Goal: Transaction & Acquisition: Obtain resource

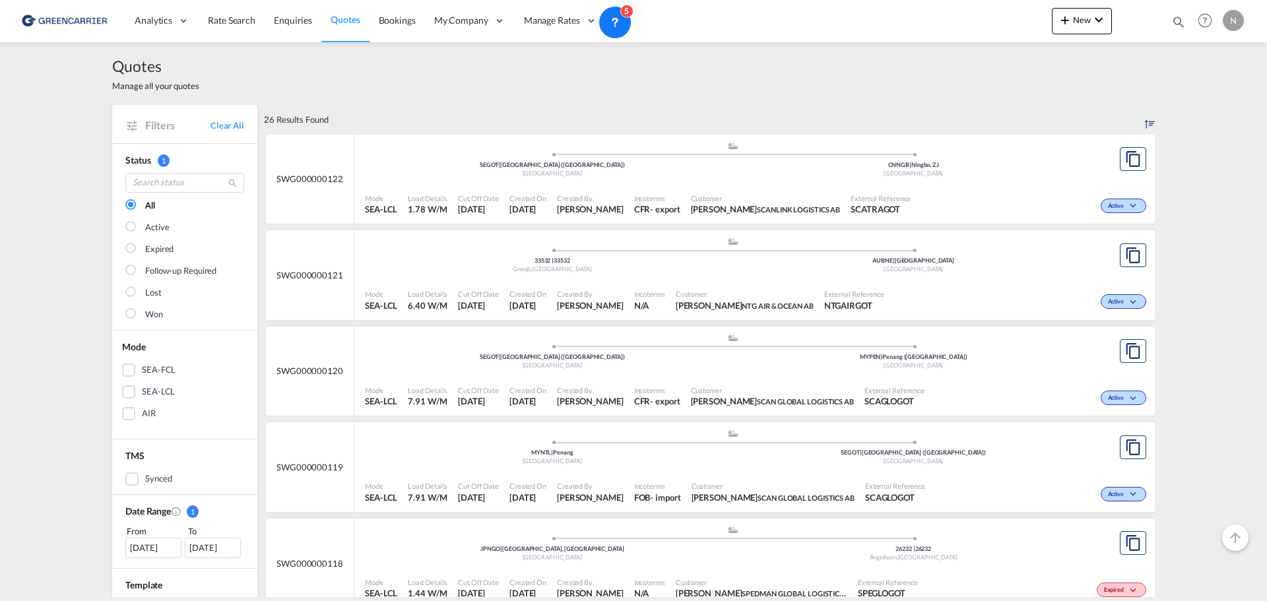
scroll to position [280, 0]
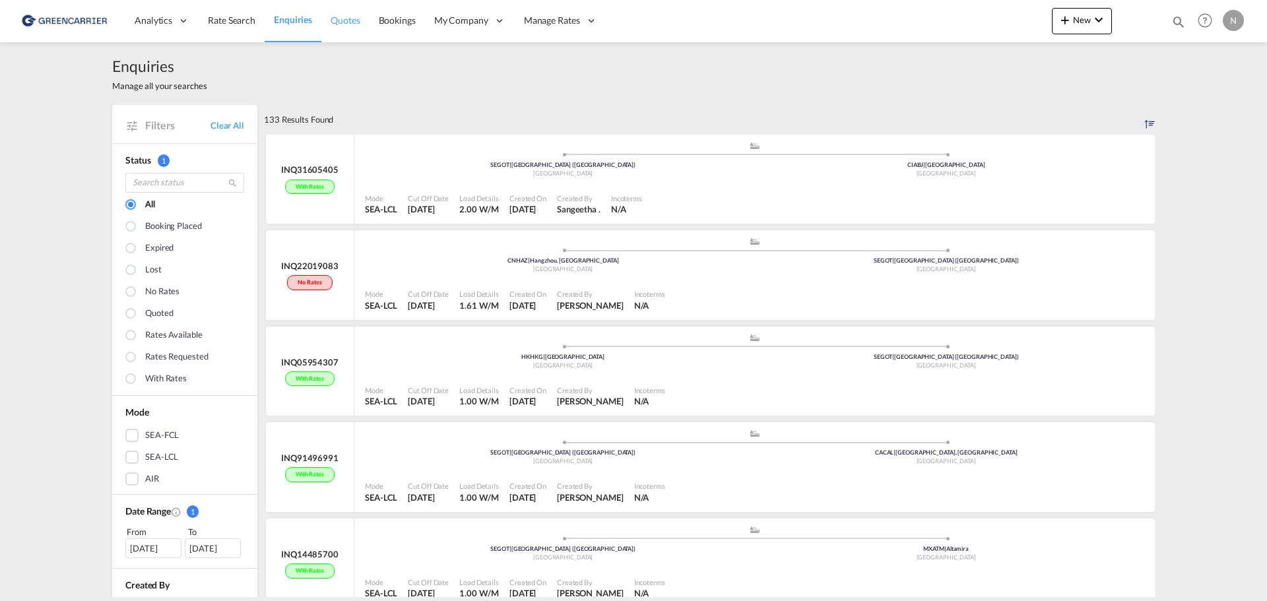
click at [343, 23] on span "Quotes" at bounding box center [344, 20] width 29 height 11
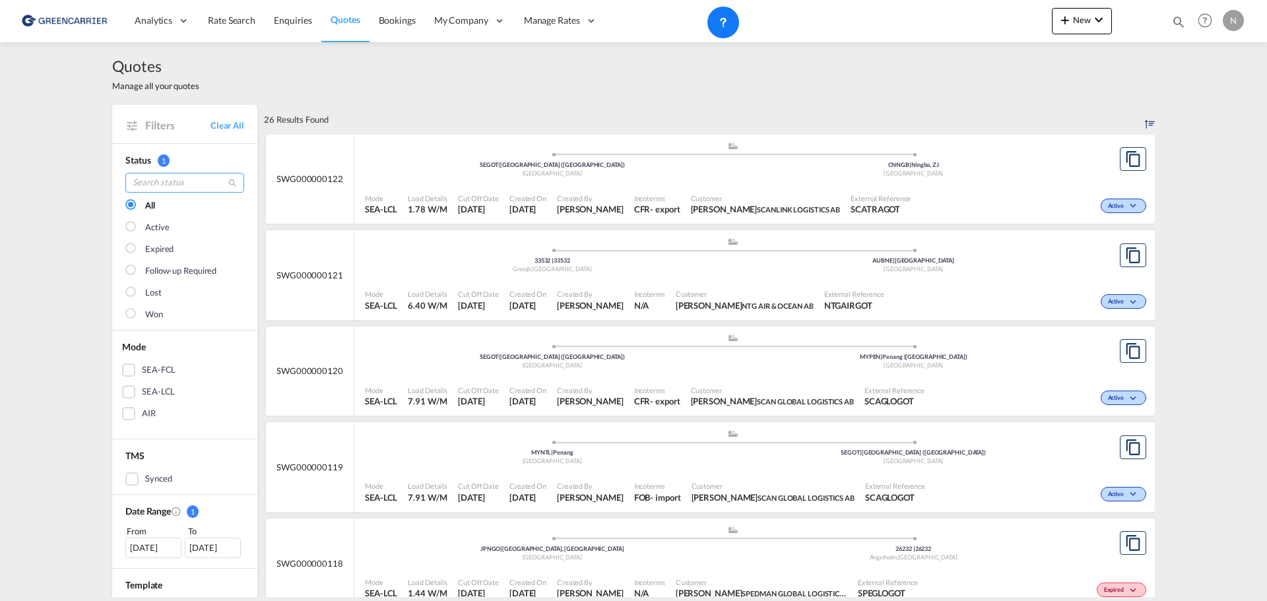
click at [172, 183] on input "search" at bounding box center [184, 183] width 119 height 20
click at [156, 188] on input "search" at bounding box center [184, 183] width 119 height 20
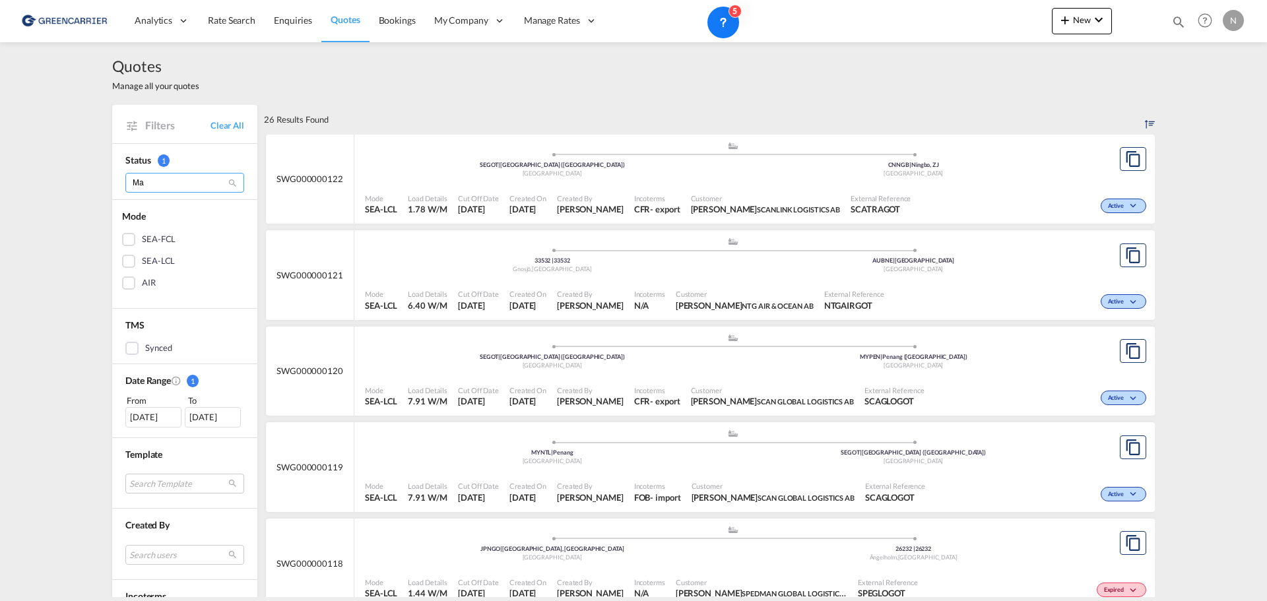
type input "M"
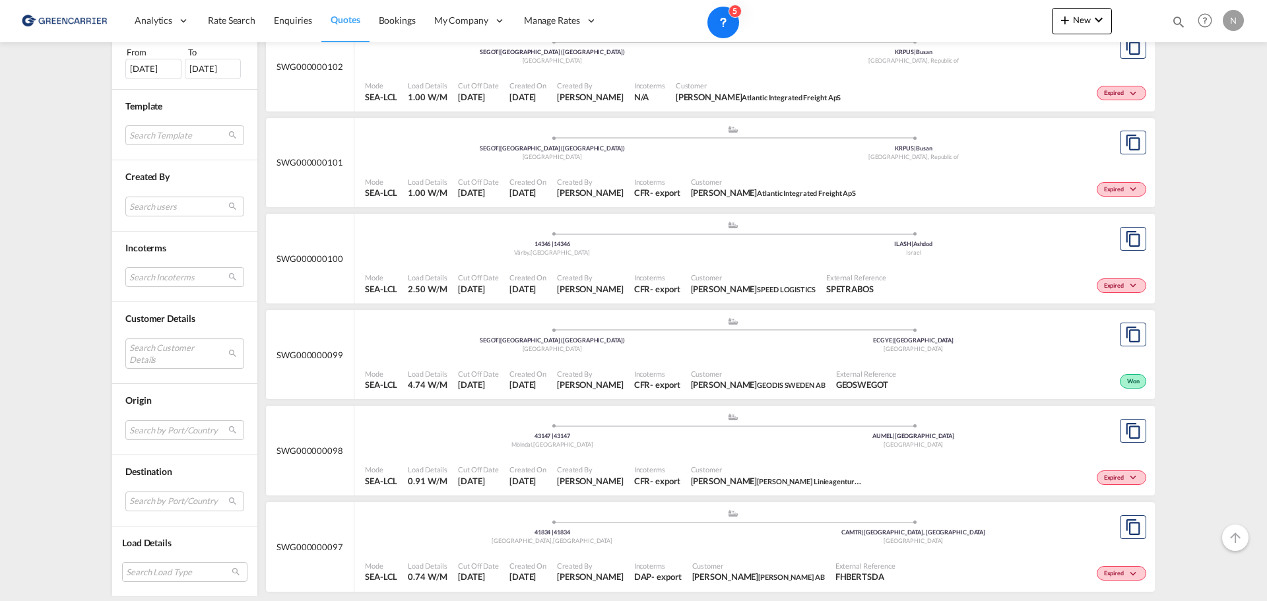
scroll to position [2038, 0]
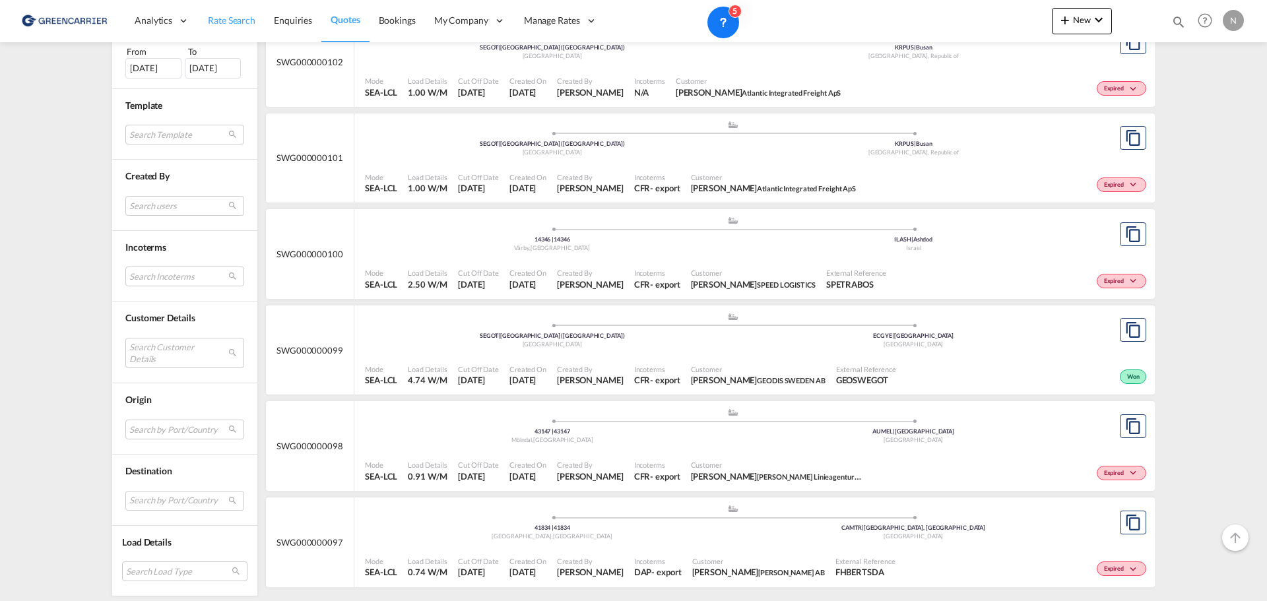
click at [218, 21] on span "Rate Search" at bounding box center [231, 20] width 47 height 11
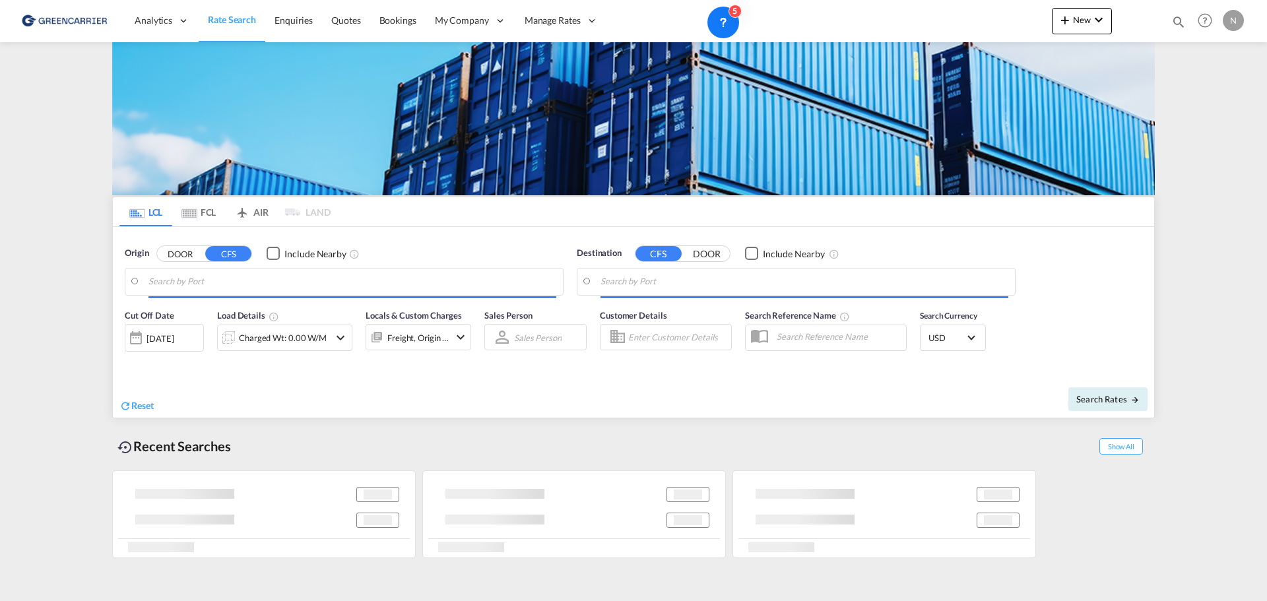
click at [309, 277] on input "Search by Port" at bounding box center [352, 282] width 408 height 20
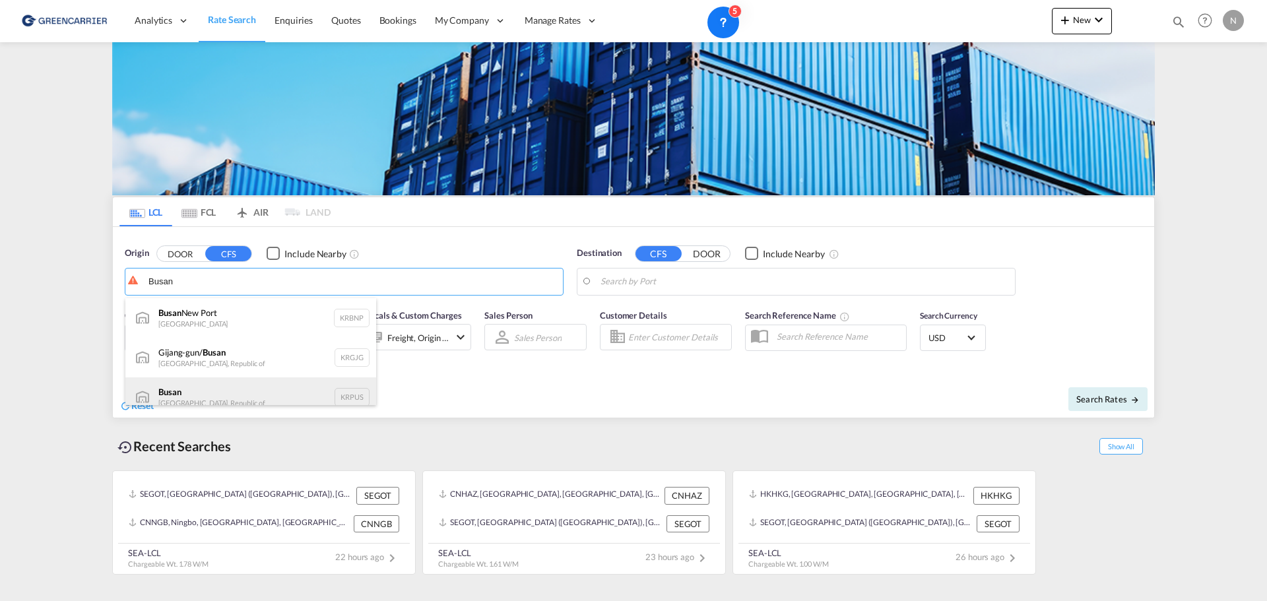
click at [279, 394] on div "Busan Korea, Republic of KRPUS" at bounding box center [250, 397] width 251 height 40
type input "Busan, KRPUS"
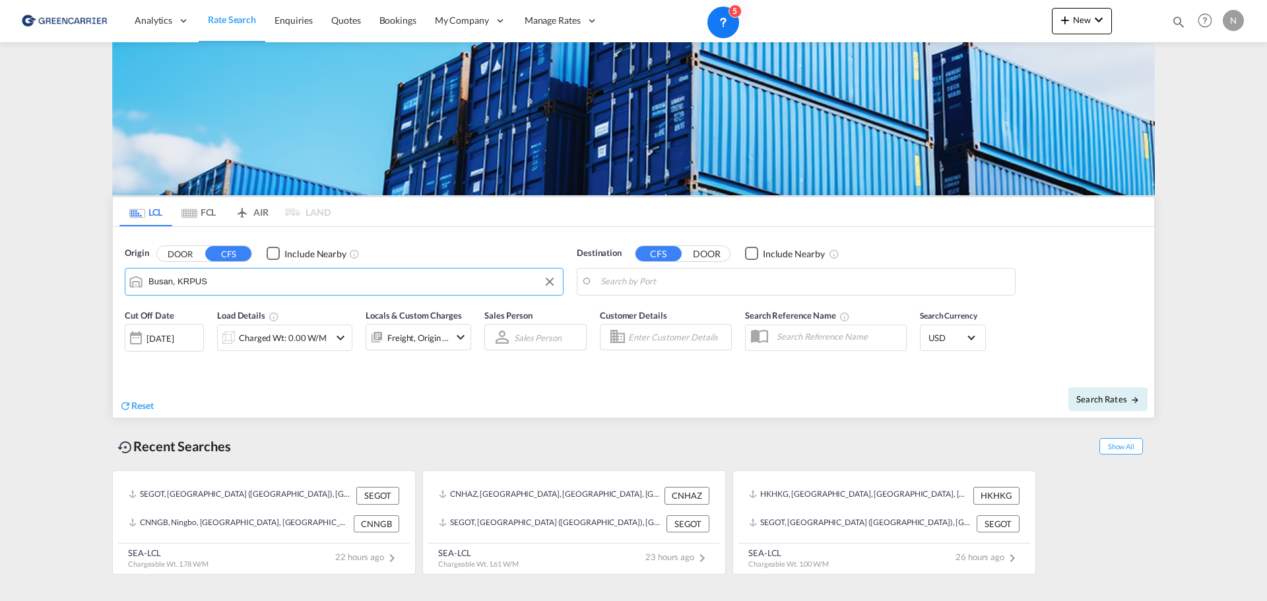
click at [679, 284] on body "Analytics Reports Dashboard Rate Search Enquiries Quotes Bookings" at bounding box center [633, 300] width 1267 height 601
drag, startPoint x: 679, startPoint y: 284, endPoint x: 690, endPoint y: 282, distance: 11.3
click at [636, 286] on body "Analytics Reports Dashboard Rate Search Enquiries Quotes Bookings" at bounding box center [633, 300] width 1267 height 601
paste input "41311"
click at [708, 259] on button "DOOR" at bounding box center [706, 253] width 46 height 15
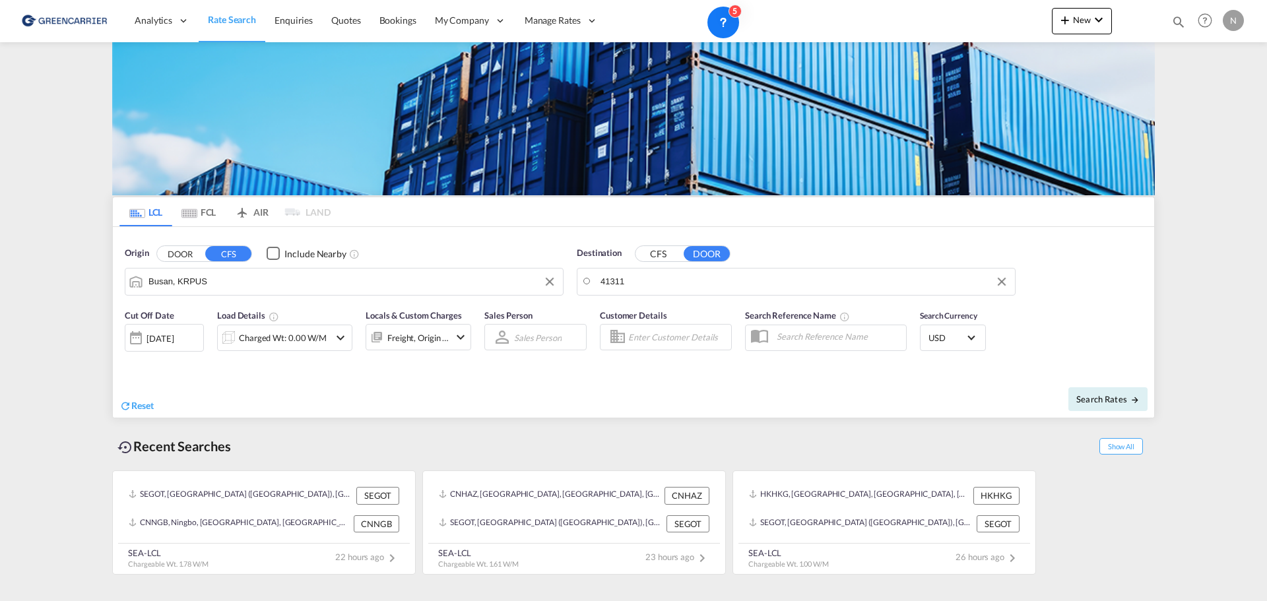
click at [648, 280] on input "41311" at bounding box center [804, 282] width 408 height 20
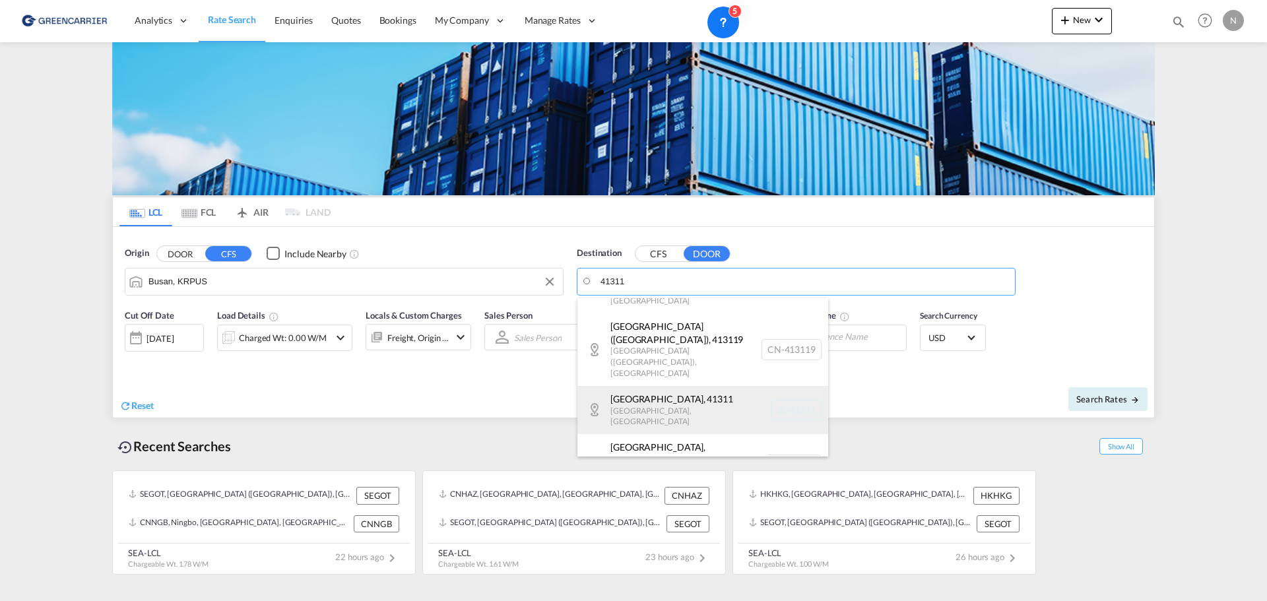
scroll to position [330, 0]
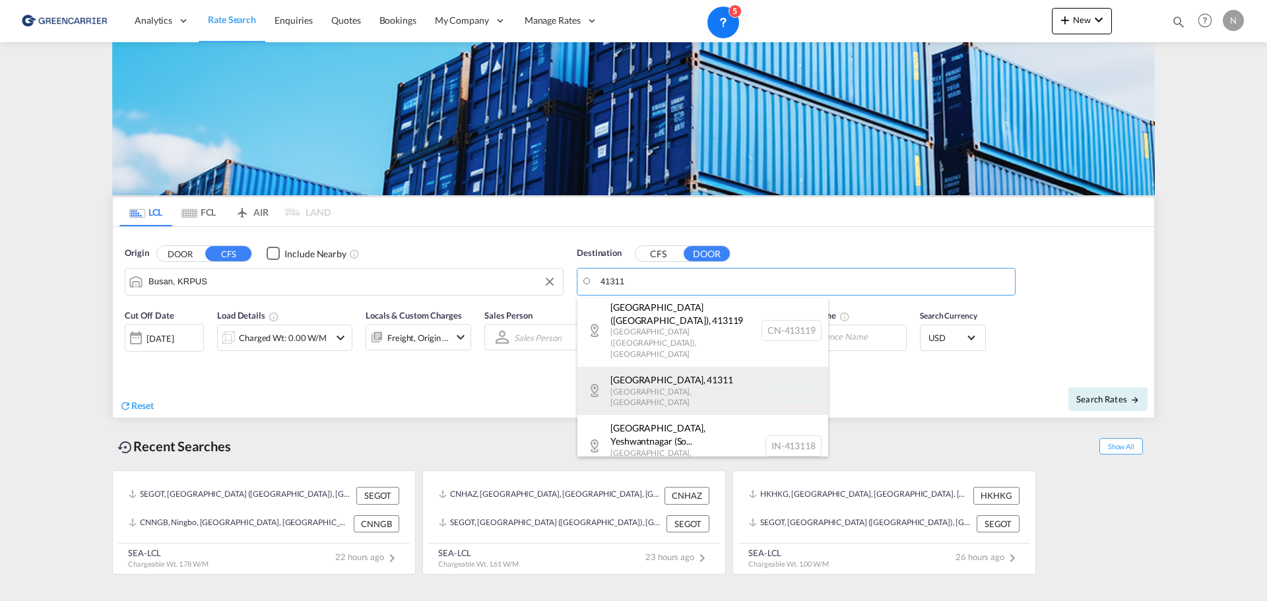
click at [633, 367] on div "[GEOGRAPHIC_DATA] , [GEOGRAPHIC_DATA] , [GEOGRAPHIC_DATA] SE-41311" at bounding box center [702, 391] width 251 height 48
type input "SE-41311, [GEOGRAPHIC_DATA], [GEOGRAPHIC_DATA]"
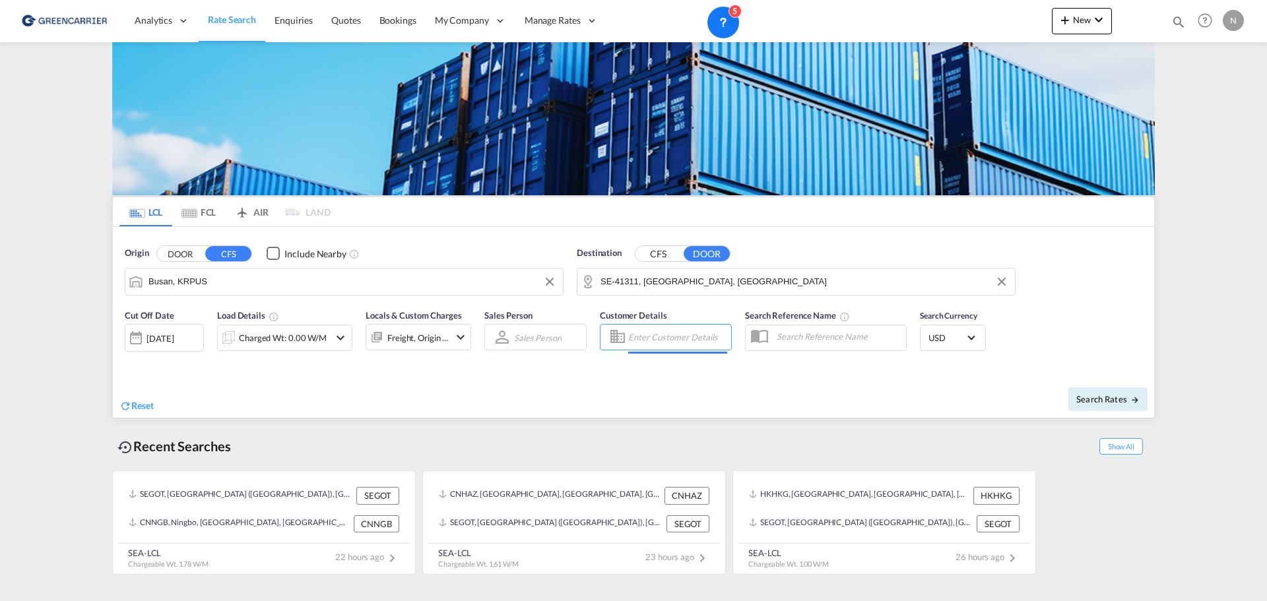
click at [679, 344] on input "Enter Customer Details" at bounding box center [677, 337] width 99 height 20
type input "m"
click at [296, 334] on div "Charged Wt: 0.00 W/M" at bounding box center [283, 338] width 88 height 18
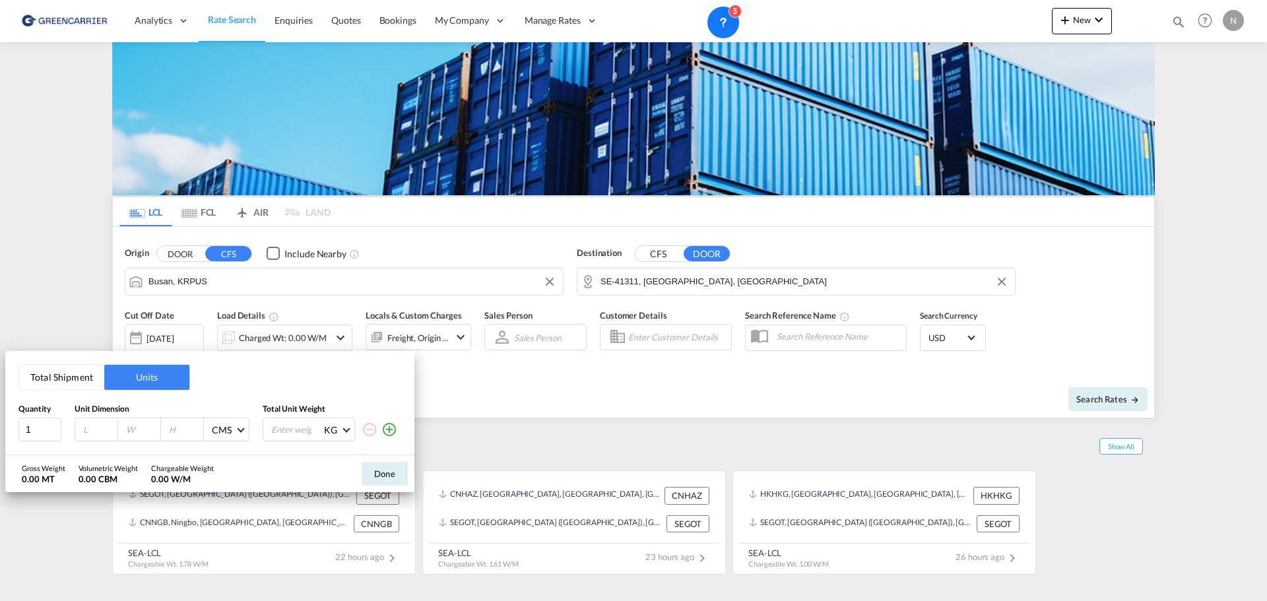
click at [90, 383] on button "Total Shipment" at bounding box center [61, 377] width 85 height 25
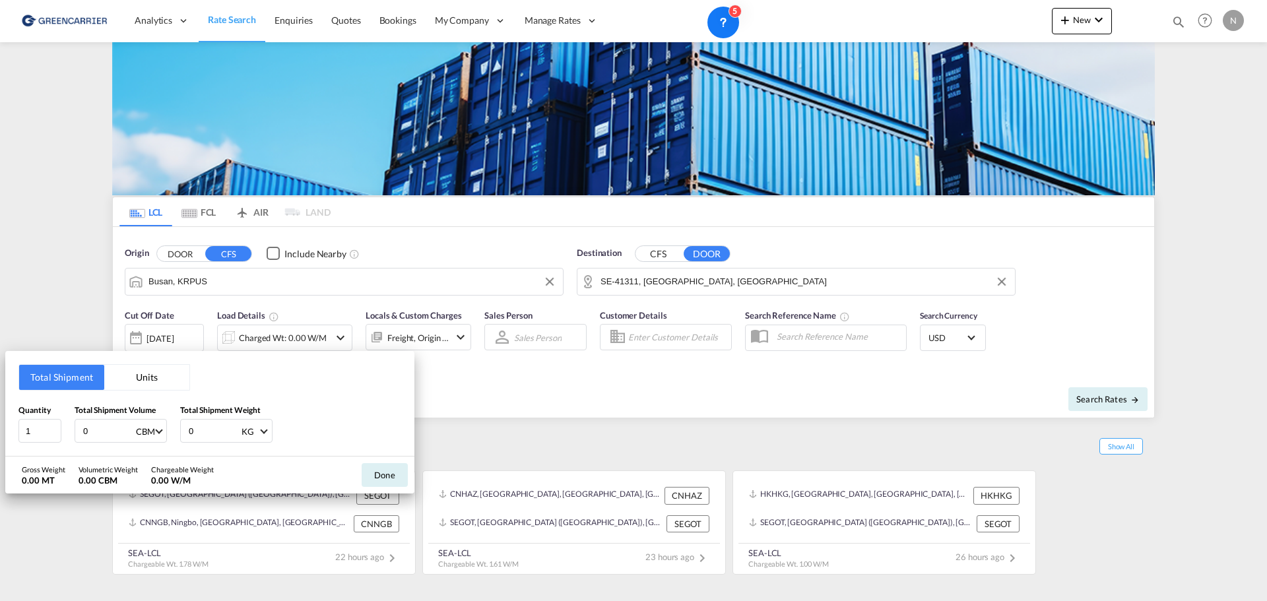
drag, startPoint x: 94, startPoint y: 433, endPoint x: 76, endPoint y: 432, distance: 18.5
click at [76, 432] on div "0 CBM CBM CFT" at bounding box center [121, 431] width 92 height 24
type input "1"
type input "160"
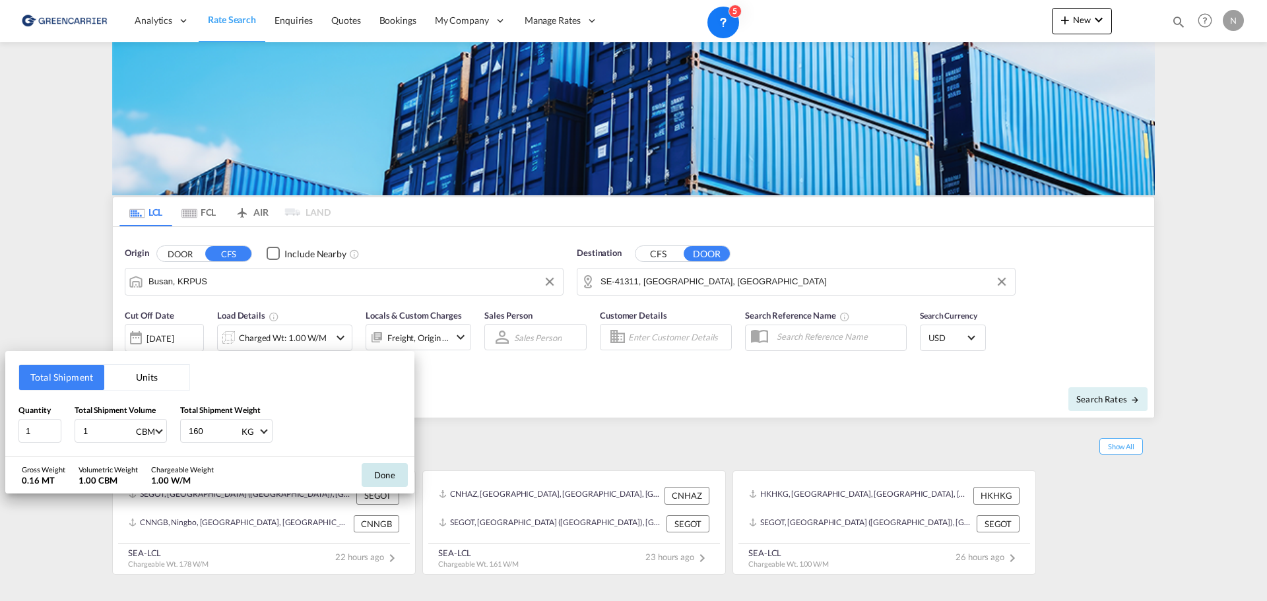
click at [394, 480] on button "Done" at bounding box center [385, 475] width 46 height 24
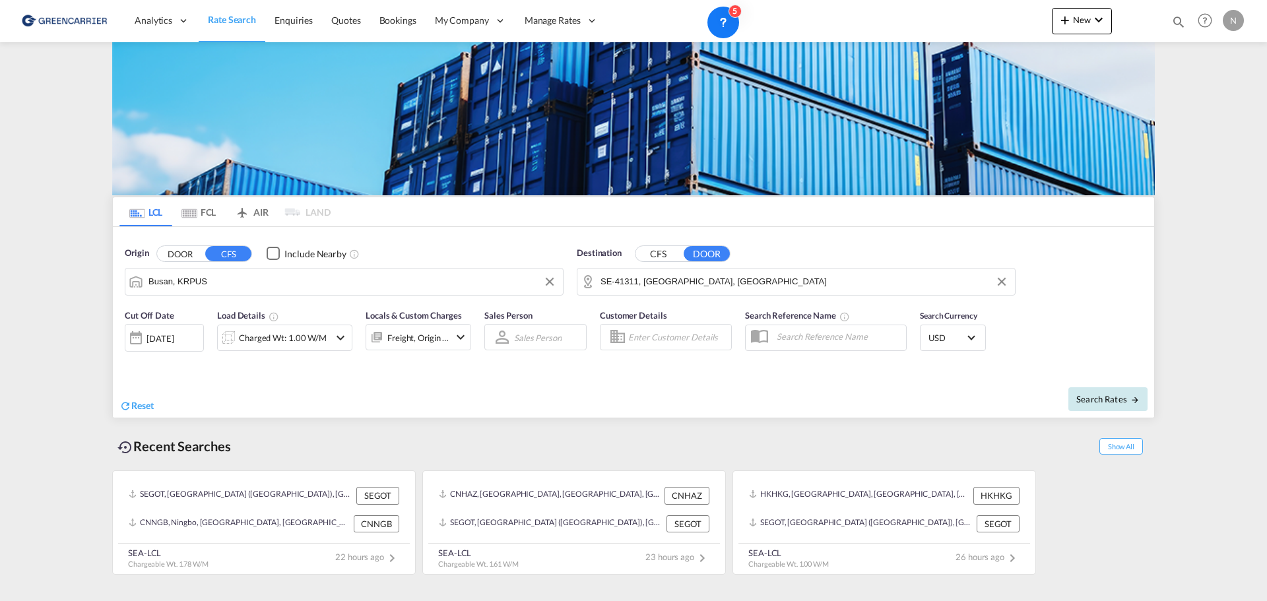
click at [1117, 396] on span "Search Rates" at bounding box center [1107, 399] width 63 height 11
type input "KRPUS to 41311 / [DATE]"
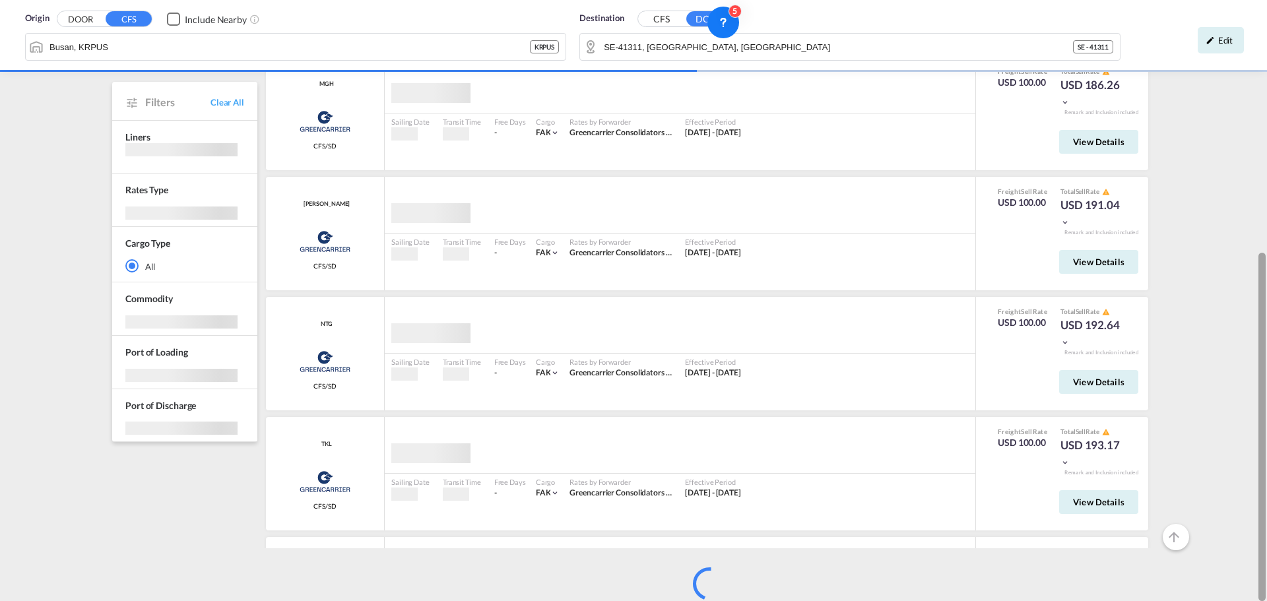
scroll to position [181, 0]
drag, startPoint x: 1261, startPoint y: 268, endPoint x: 1259, endPoint y: 309, distance: 40.3
click at [1259, 309] on div at bounding box center [1261, 425] width 7 height 348
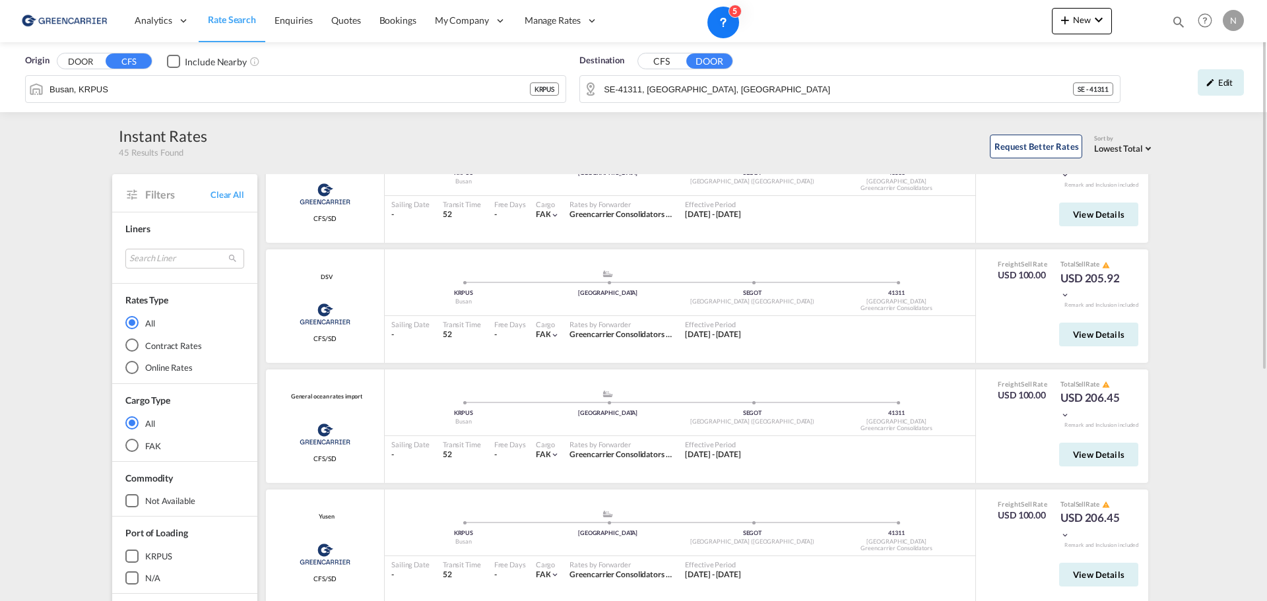
scroll to position [1958, 0]
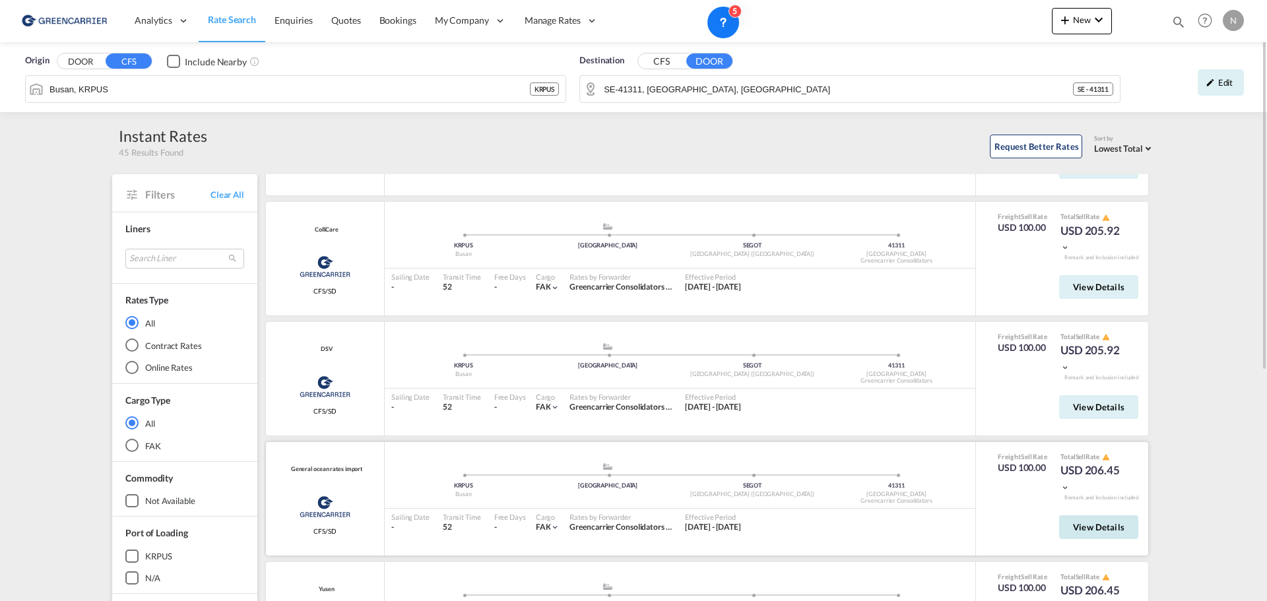
click at [1091, 528] on span "View Details" at bounding box center [1098, 527] width 51 height 11
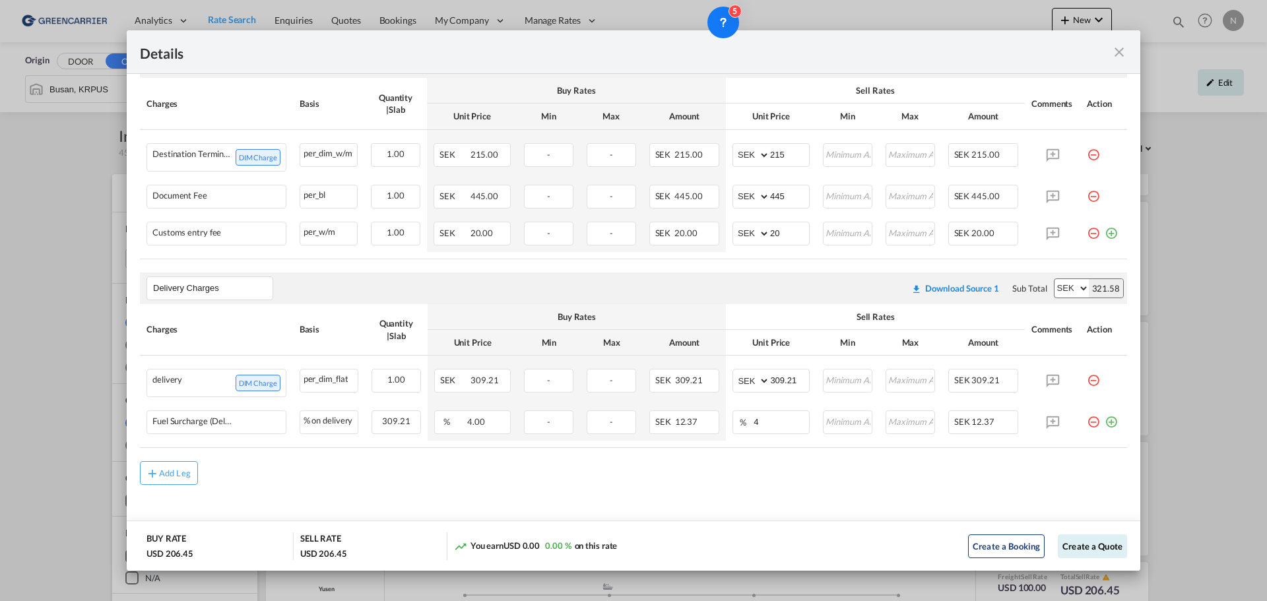
scroll to position [505, 0]
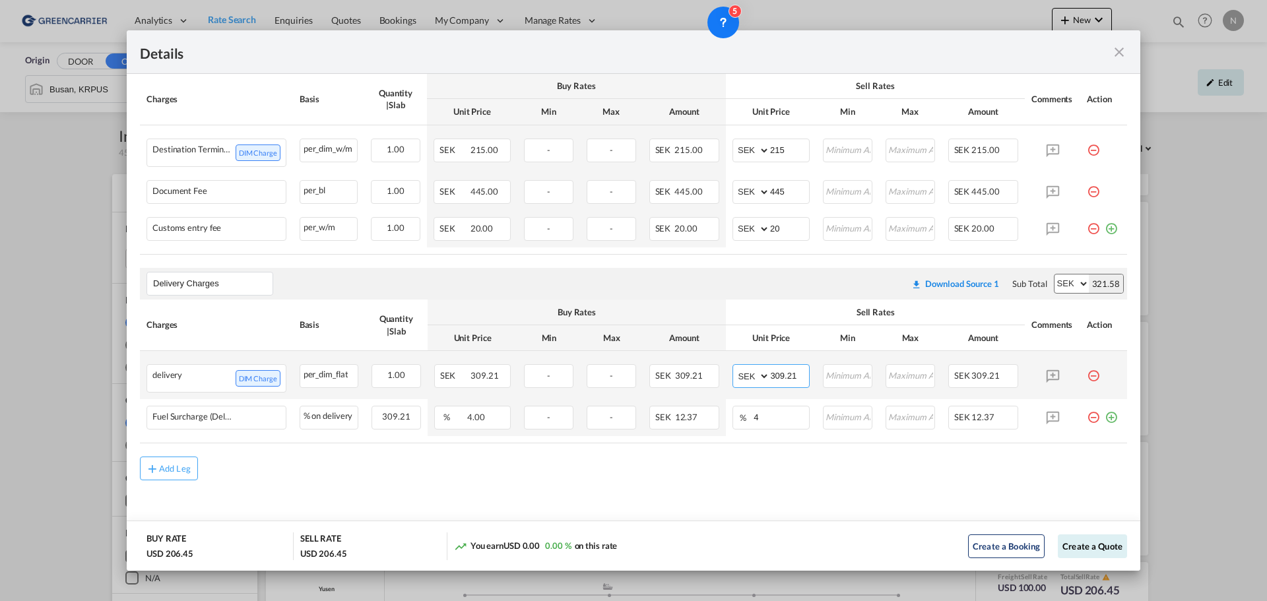
click at [781, 378] on input "309.21" at bounding box center [789, 375] width 39 height 20
type input "900"
click at [1094, 549] on button "Create a Quote" at bounding box center [1091, 546] width 69 height 24
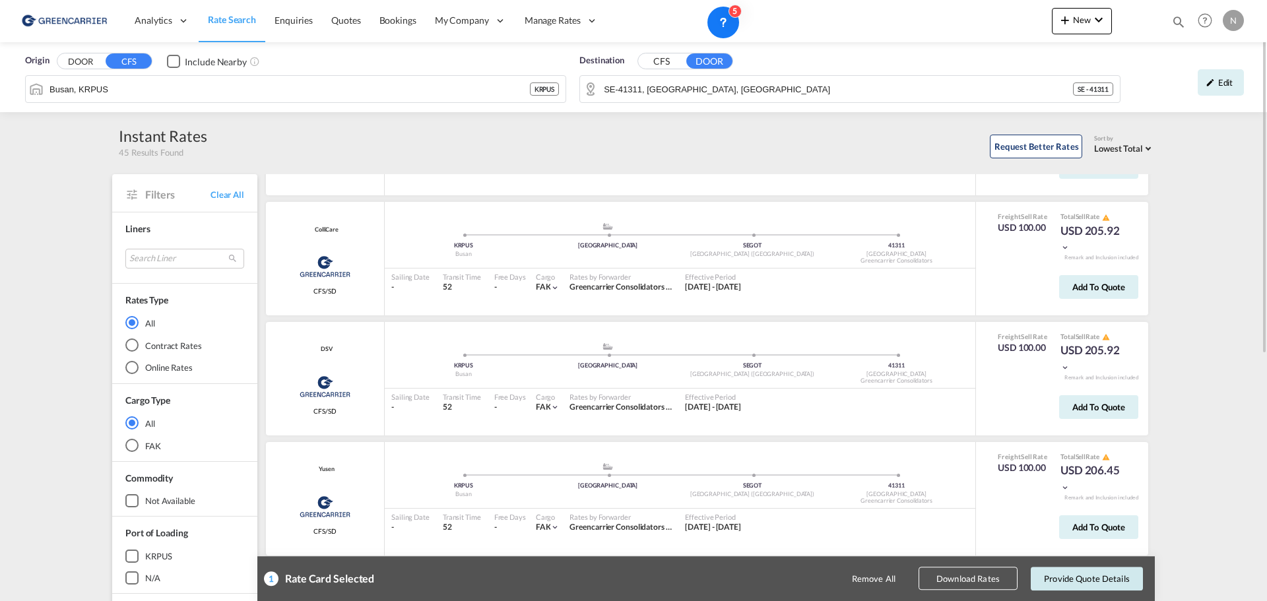
click at [1107, 584] on button "Provide Quote Details" at bounding box center [1086, 579] width 112 height 24
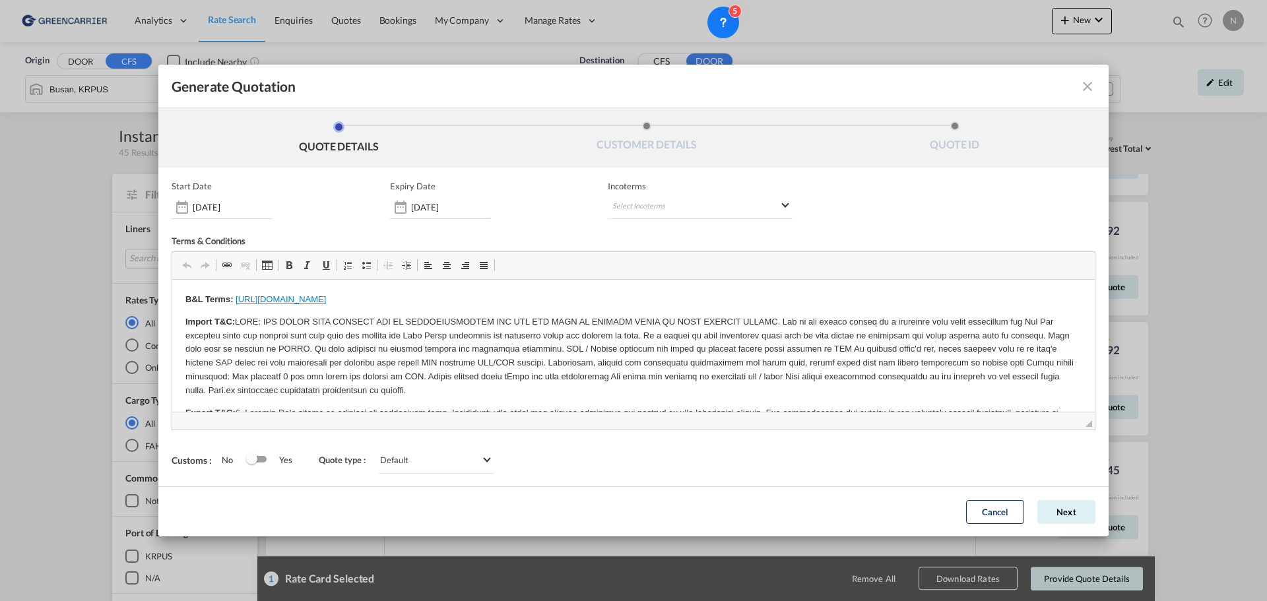
scroll to position [0, 0]
click at [691, 206] on md-select "Select Incoterms FAS - import Free Alongside Ship FAS - export Free Alongside S…" at bounding box center [700, 207] width 185 height 24
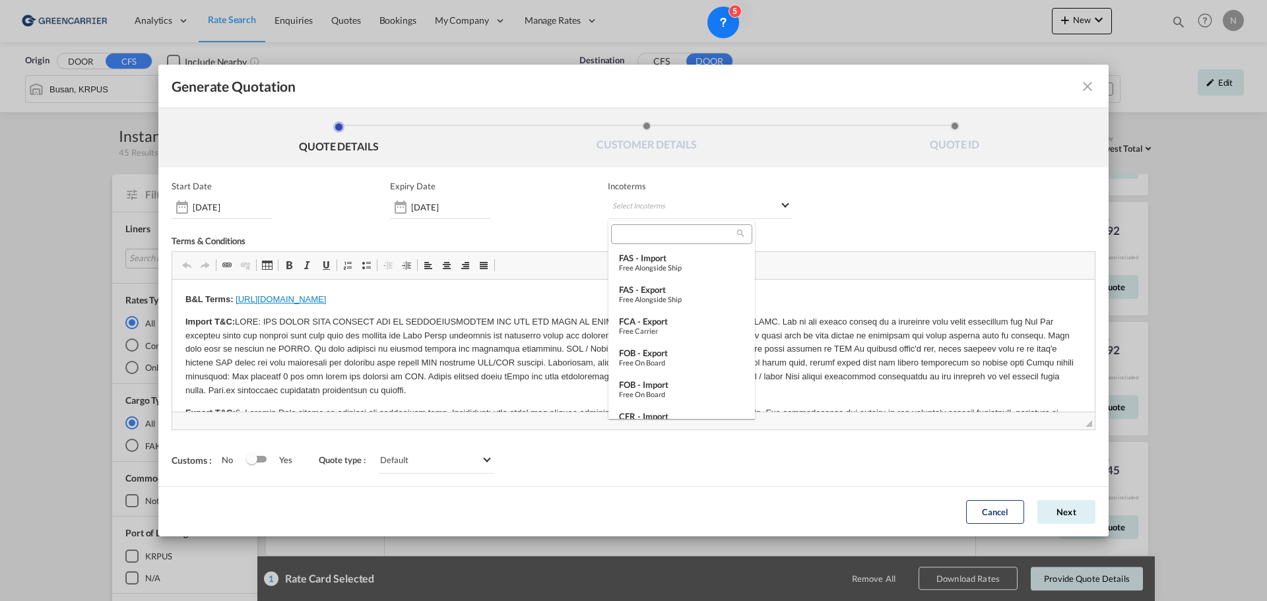
click at [418, 211] on md-backdrop at bounding box center [633, 300] width 1267 height 601
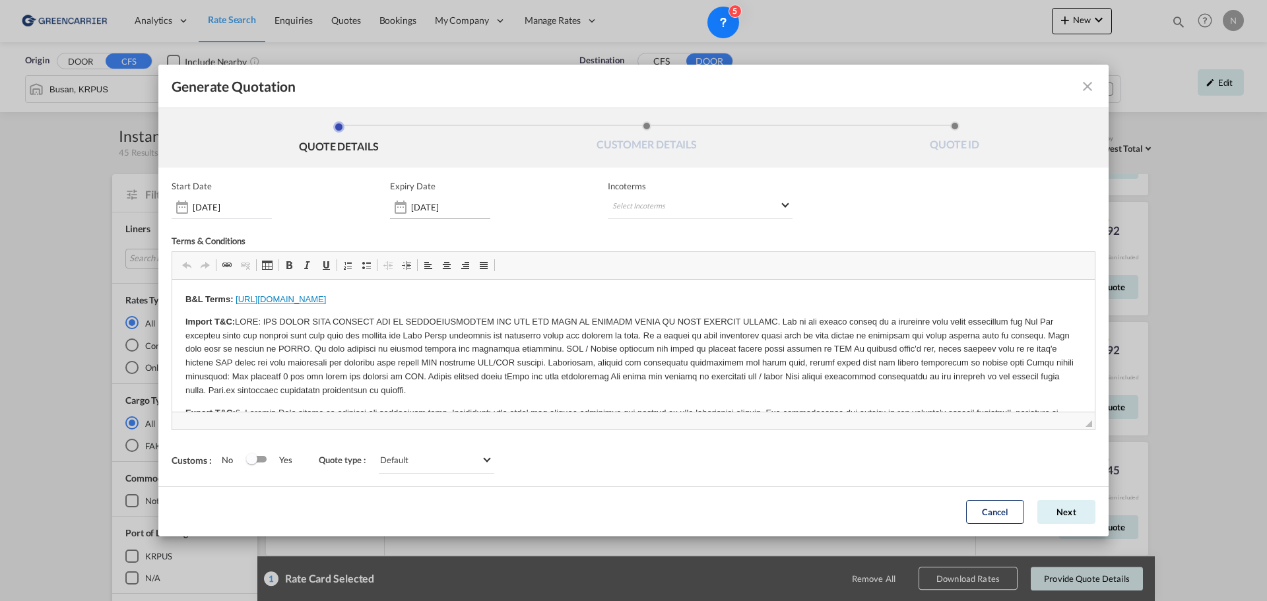
click at [431, 207] on input "[DATE]" at bounding box center [450, 207] width 79 height 11
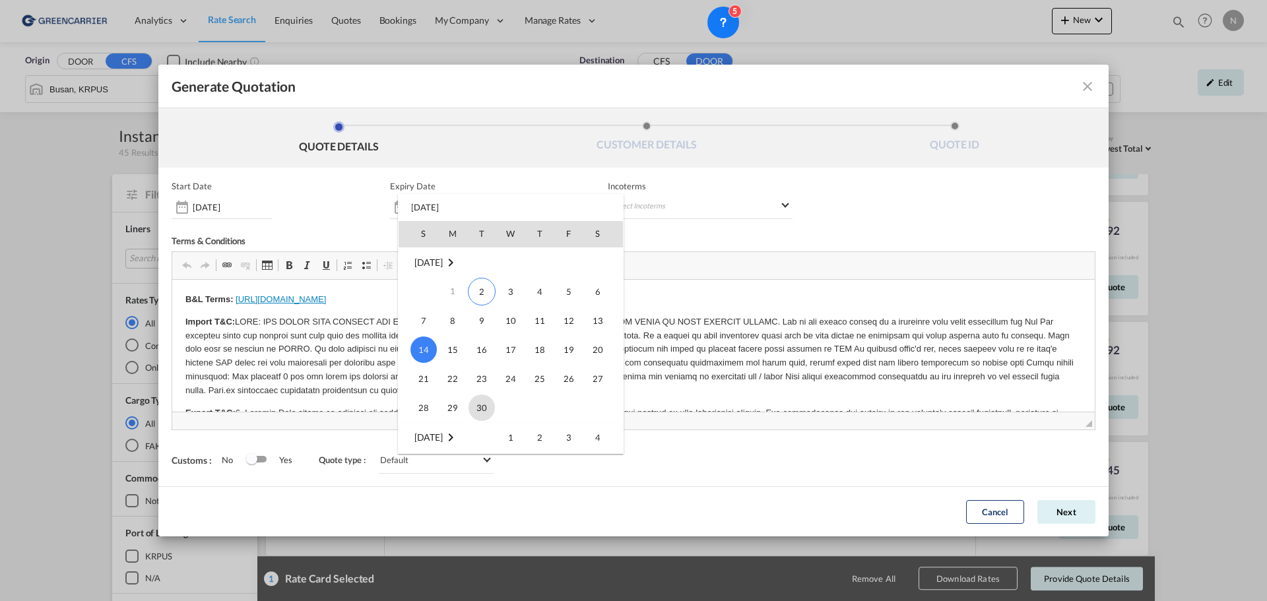
click at [490, 410] on span "30" at bounding box center [481, 407] width 26 height 26
type input "[DATE]"
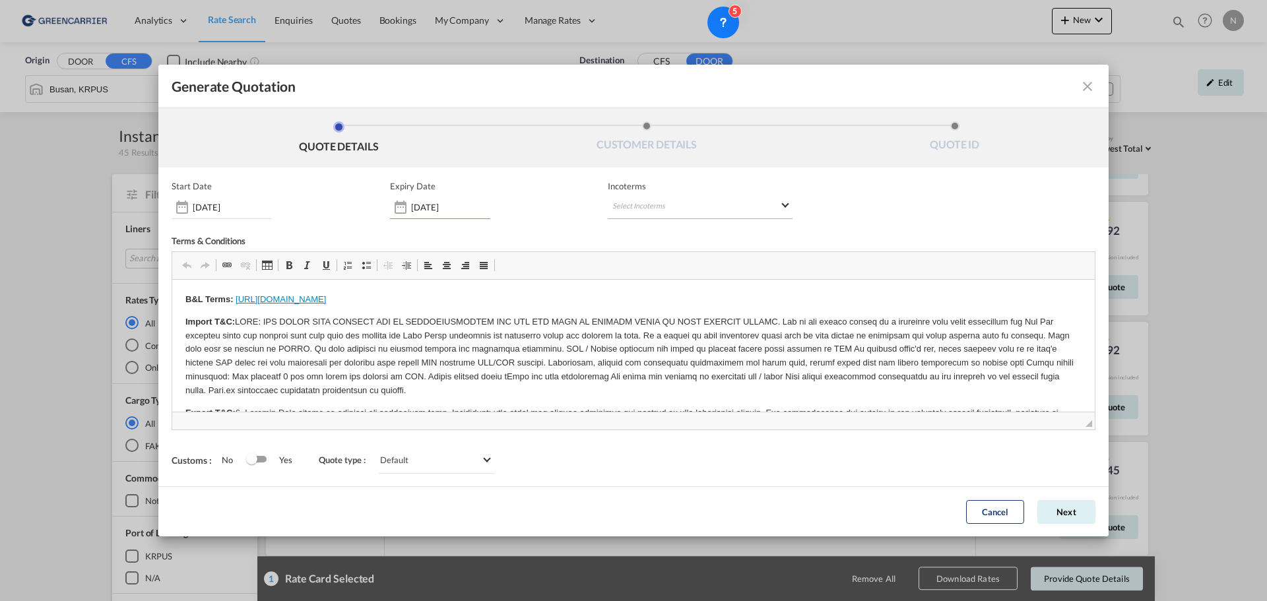
click at [707, 205] on md-select "Select Incoterms" at bounding box center [700, 207] width 185 height 24
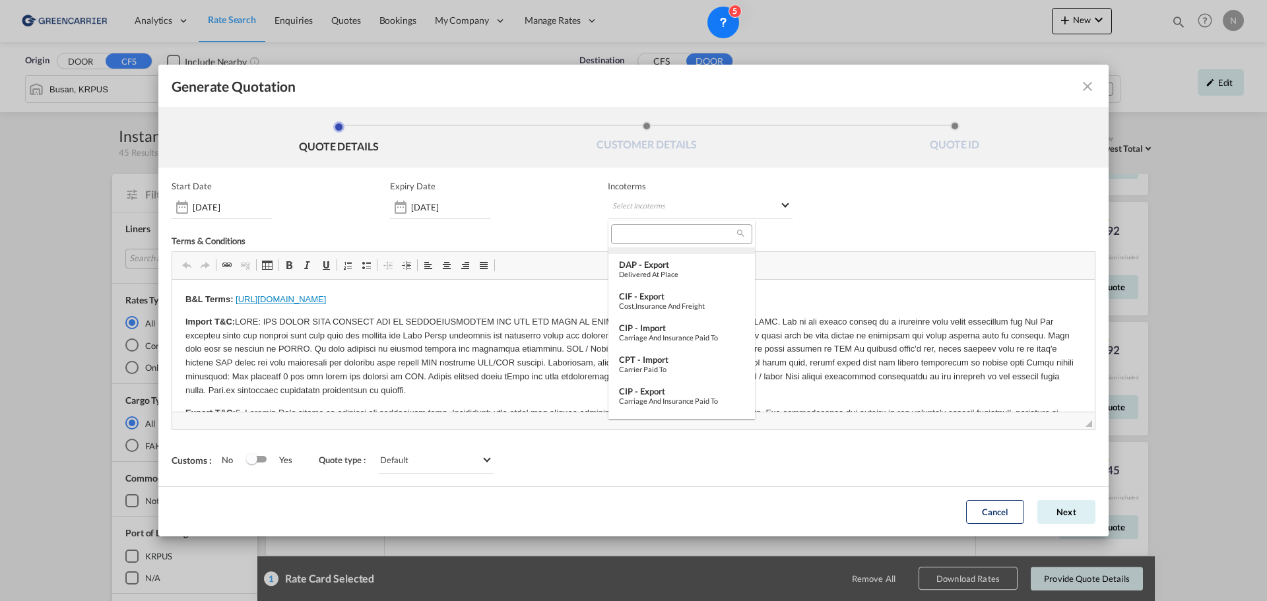
scroll to position [493, 0]
click at [652, 239] on div at bounding box center [681, 234] width 141 height 20
click at [652, 236] on input "search" at bounding box center [676, 234] width 122 height 12
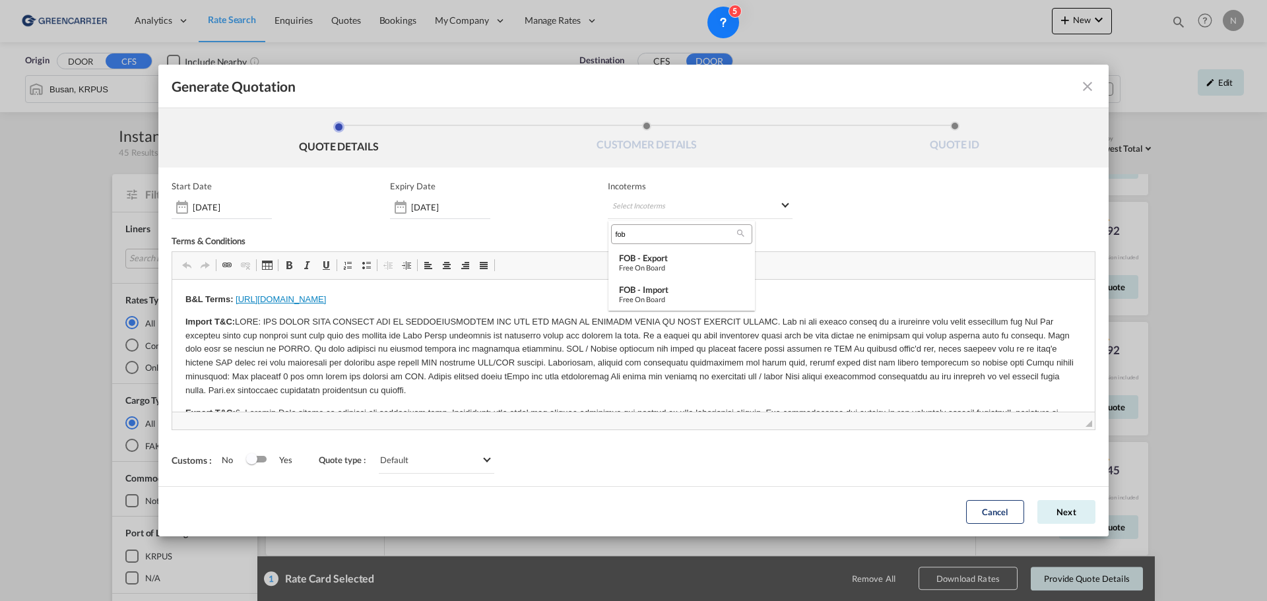
scroll to position [0, 0]
type input "fob"
click at [672, 295] on div "Free on Board" at bounding box center [681, 299] width 125 height 9
click at [1067, 508] on button "Next" at bounding box center [1066, 512] width 58 height 24
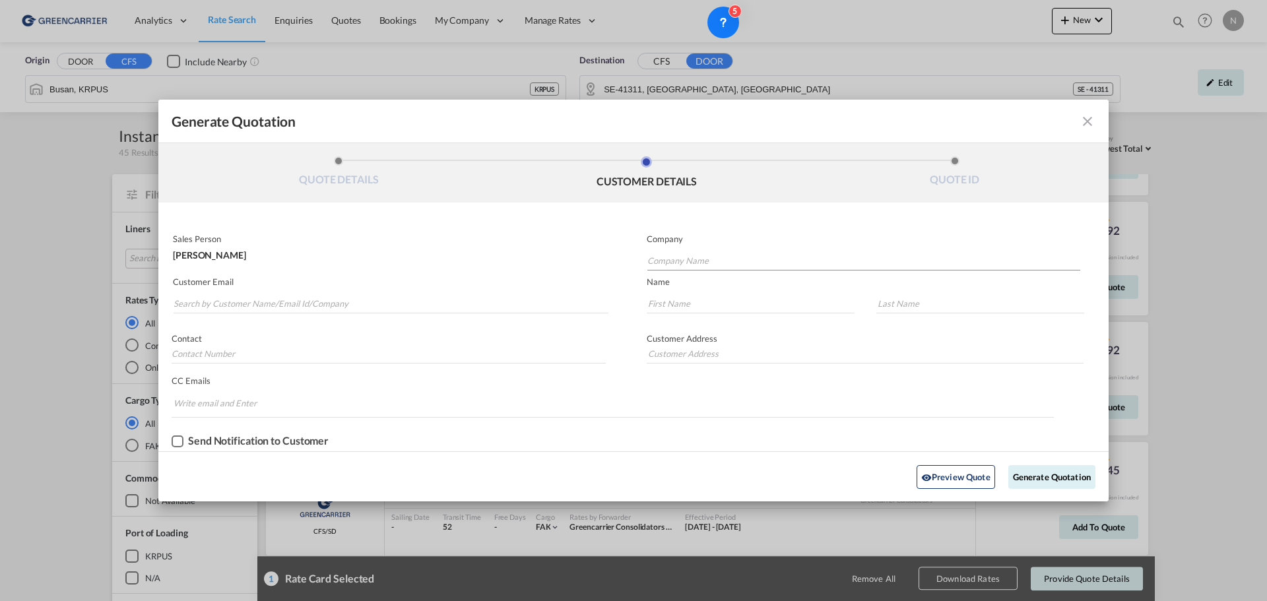
click at [678, 259] on input "Company Name" at bounding box center [863, 261] width 433 height 20
type input "Madelenewolf AB"
type input "[PERSON_NAME][EMAIL_ADDRESS][DOMAIN_NAME]"
type input "[PERSON_NAME]"
type input "Wolf"
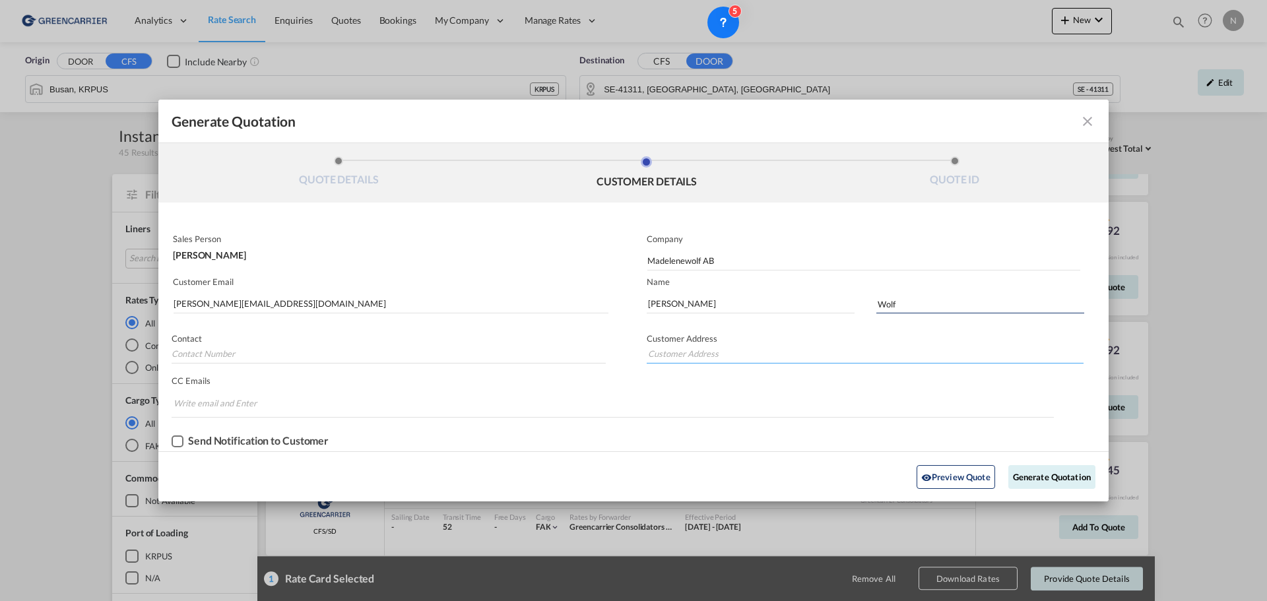
click at [709, 351] on input "Generate QuotationQUOTE ..." at bounding box center [864, 354] width 437 height 20
click at [1069, 478] on button "Generate Quotation" at bounding box center [1051, 477] width 87 height 24
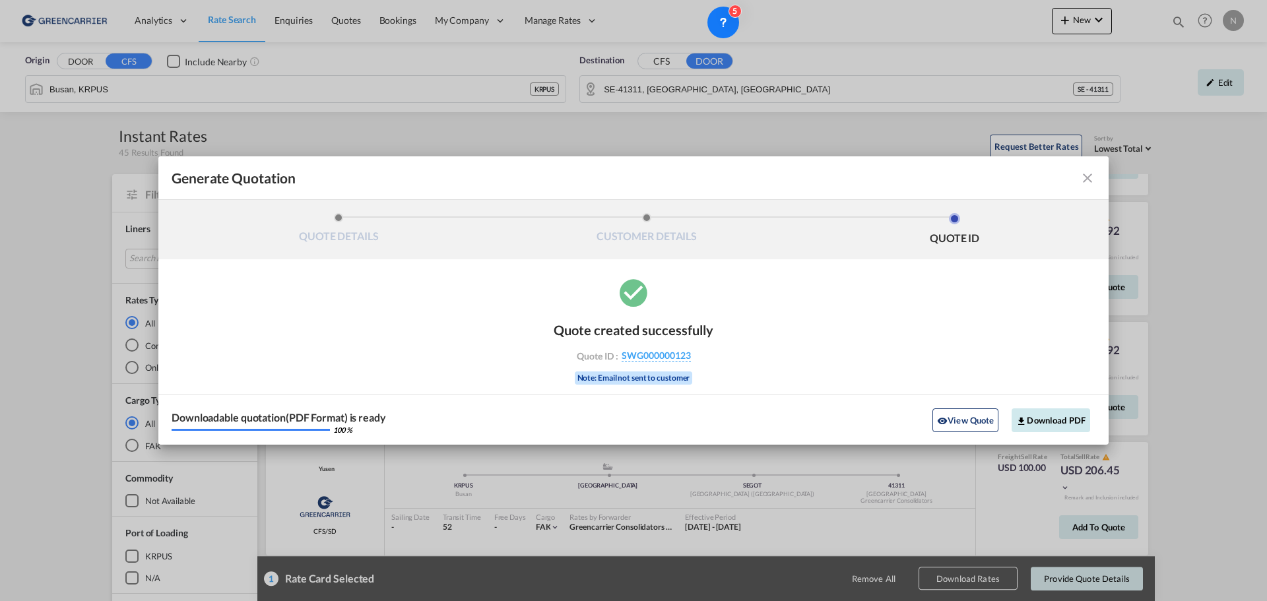
click at [1042, 415] on button "Download PDF" at bounding box center [1050, 420] width 79 height 24
click at [1084, 180] on md-icon "icon-close fg-AAA8AD cursor m-0" at bounding box center [1087, 178] width 16 height 16
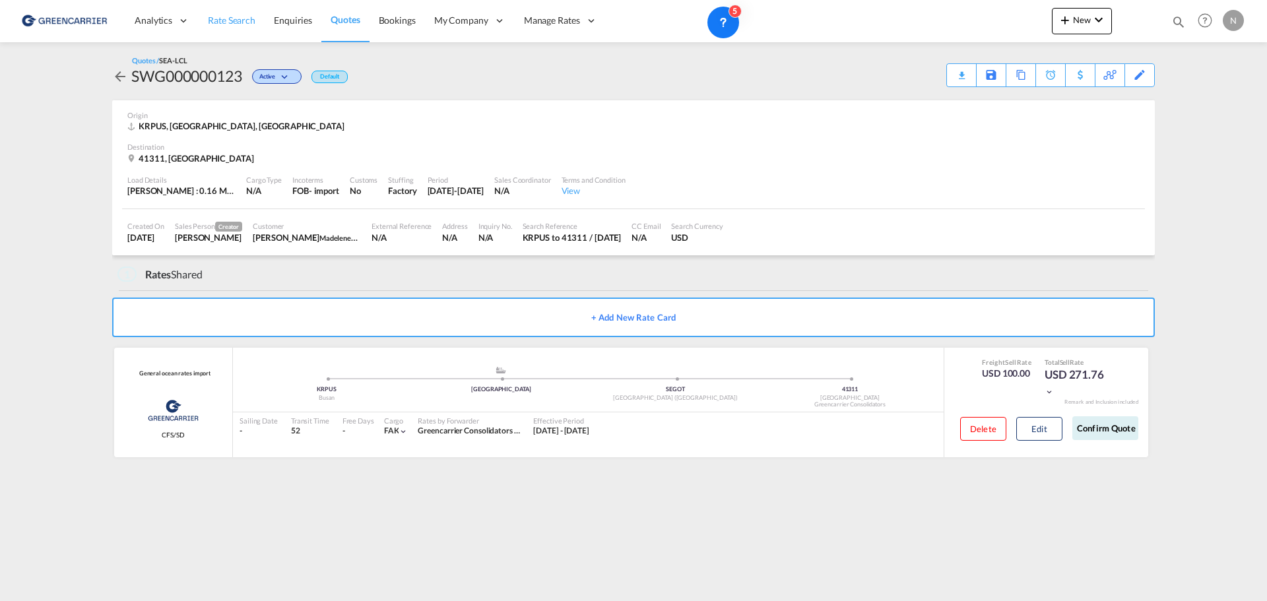
click at [245, 22] on span "Rate Search" at bounding box center [231, 20] width 47 height 11
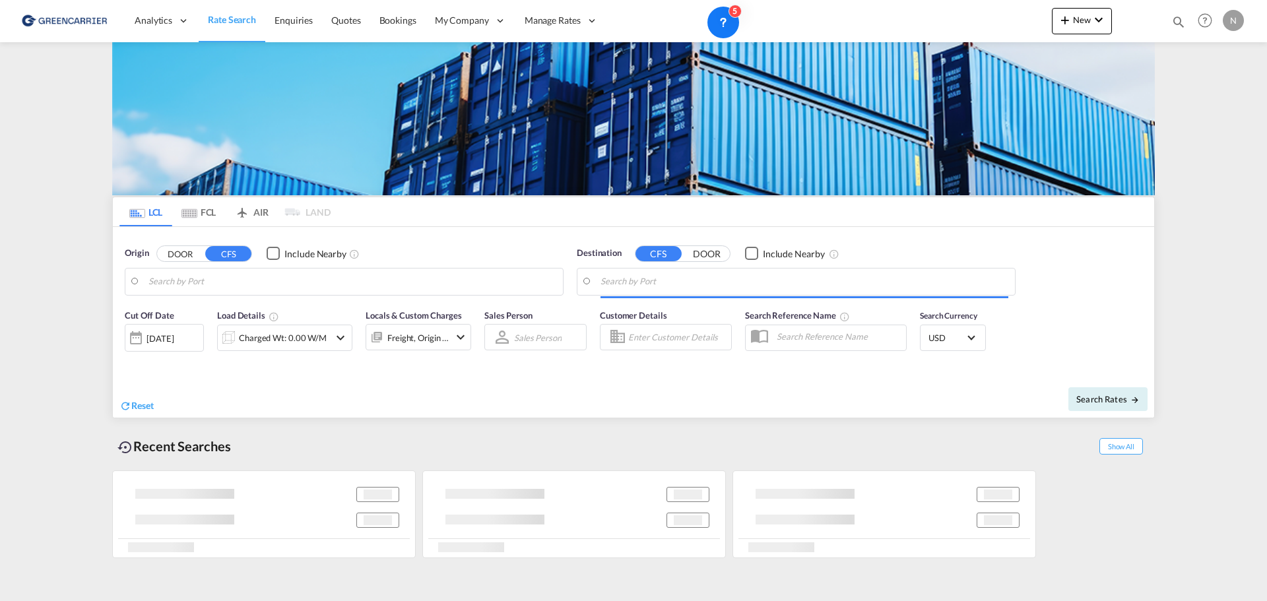
type input "Busan, KRPUS"
type input "SE-41311, [GEOGRAPHIC_DATA], [GEOGRAPHIC_DATA]"
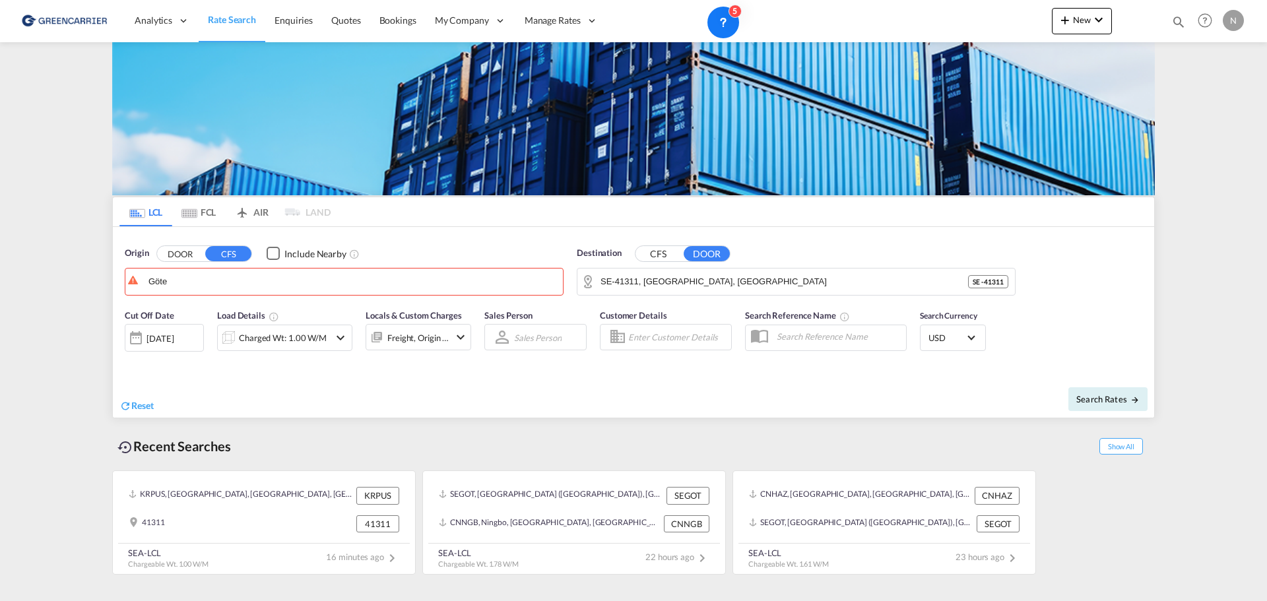
click at [187, 252] on button "DOOR" at bounding box center [180, 253] width 46 height 15
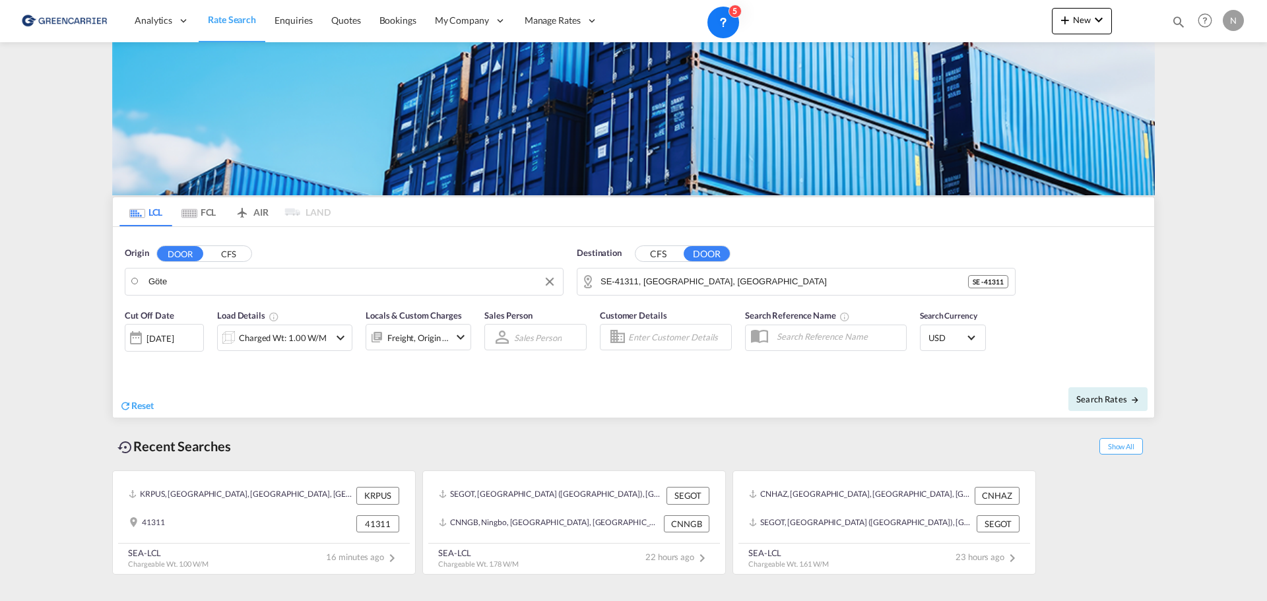
click at [195, 286] on input "Göte" at bounding box center [352, 282] width 408 height 20
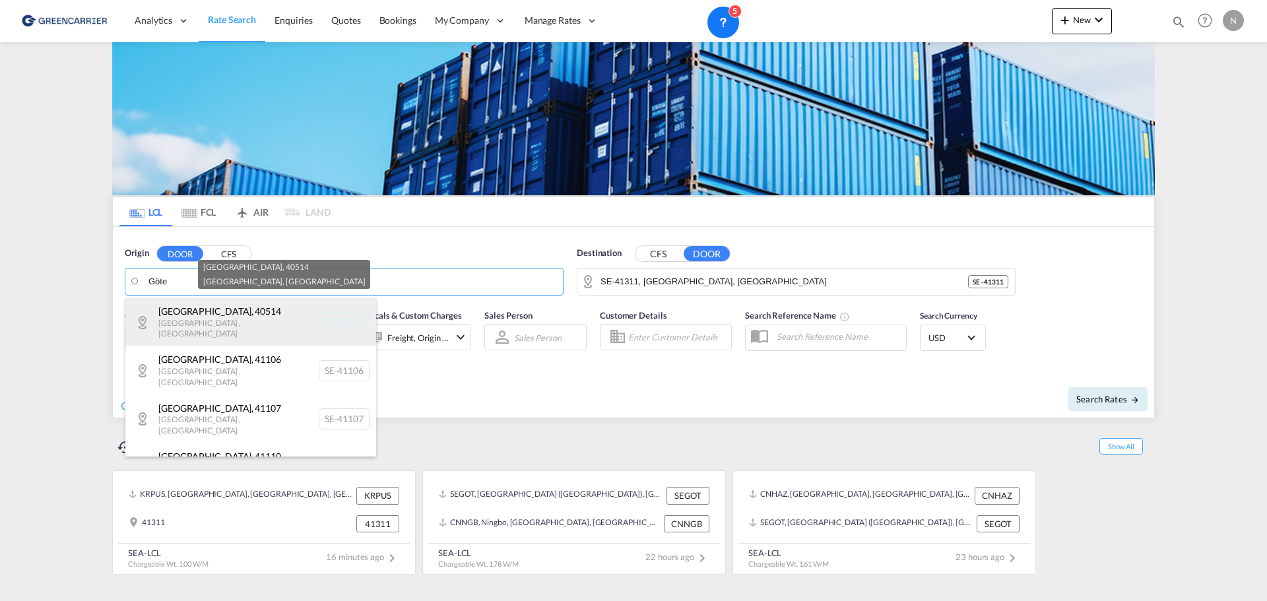
click at [208, 320] on div "[GEOGRAPHIC_DATA] , [GEOGRAPHIC_DATA] , [GEOGRAPHIC_DATA] SE-40514" at bounding box center [250, 322] width 251 height 48
type input "SE-40514, [GEOGRAPHIC_DATA], [GEOGRAPHIC_DATA]"
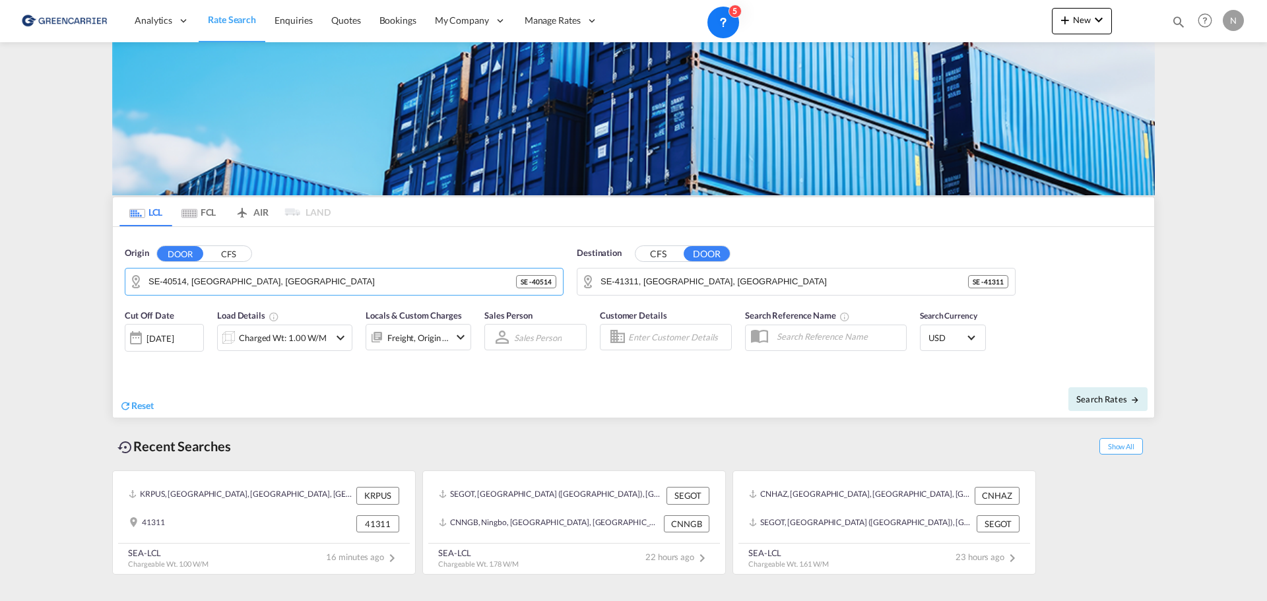
click at [232, 254] on button "CFS" at bounding box center [228, 253] width 46 height 15
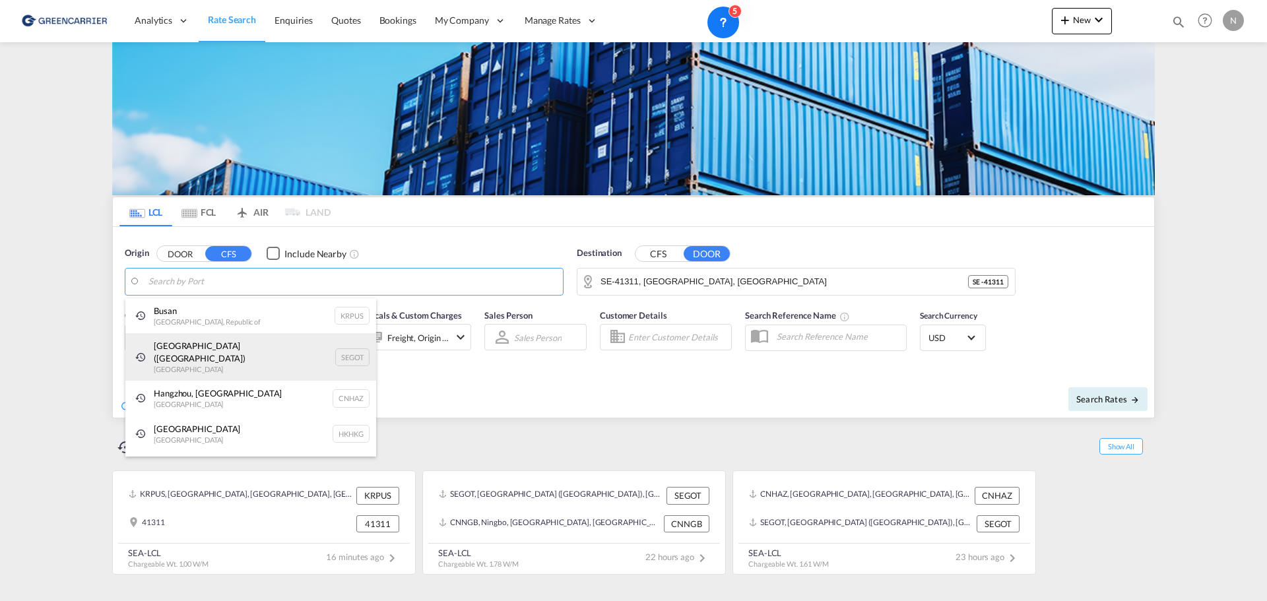
click at [197, 336] on div "[GEOGRAPHIC_DATA] ([GEOGRAPHIC_DATA]) [GEOGRAPHIC_DATA] SEGOT" at bounding box center [250, 356] width 251 height 47
type input "[GEOGRAPHIC_DATA] ([GEOGRAPHIC_DATA]), [GEOGRAPHIC_DATA]"
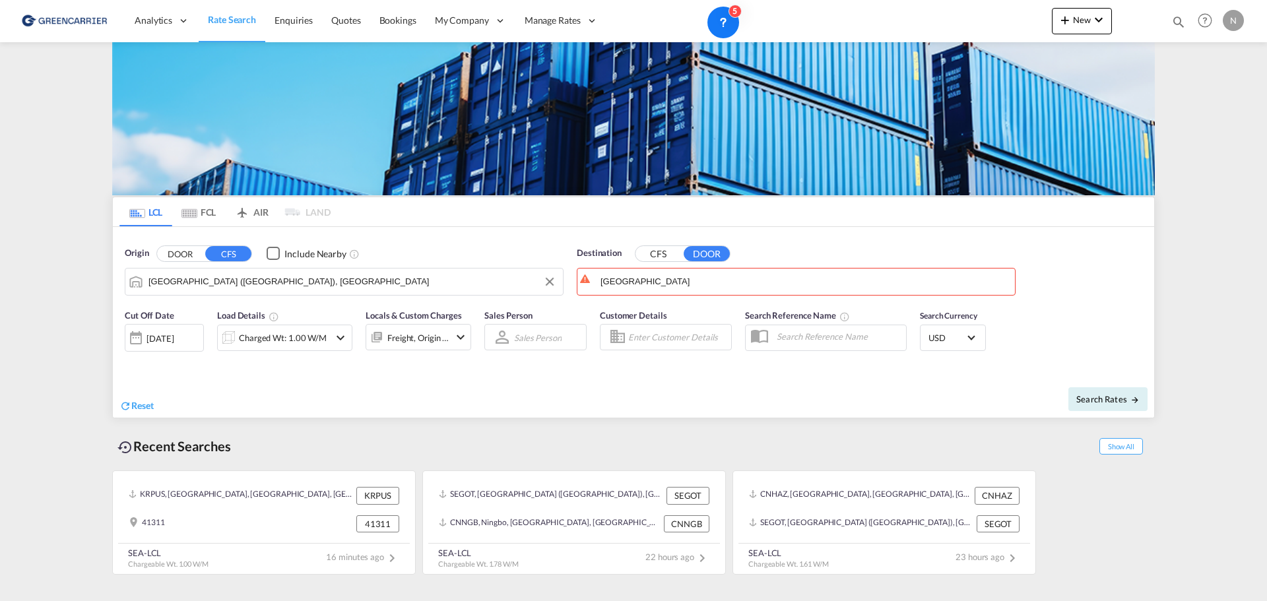
click at [668, 252] on button "CFS" at bounding box center [658, 253] width 46 height 15
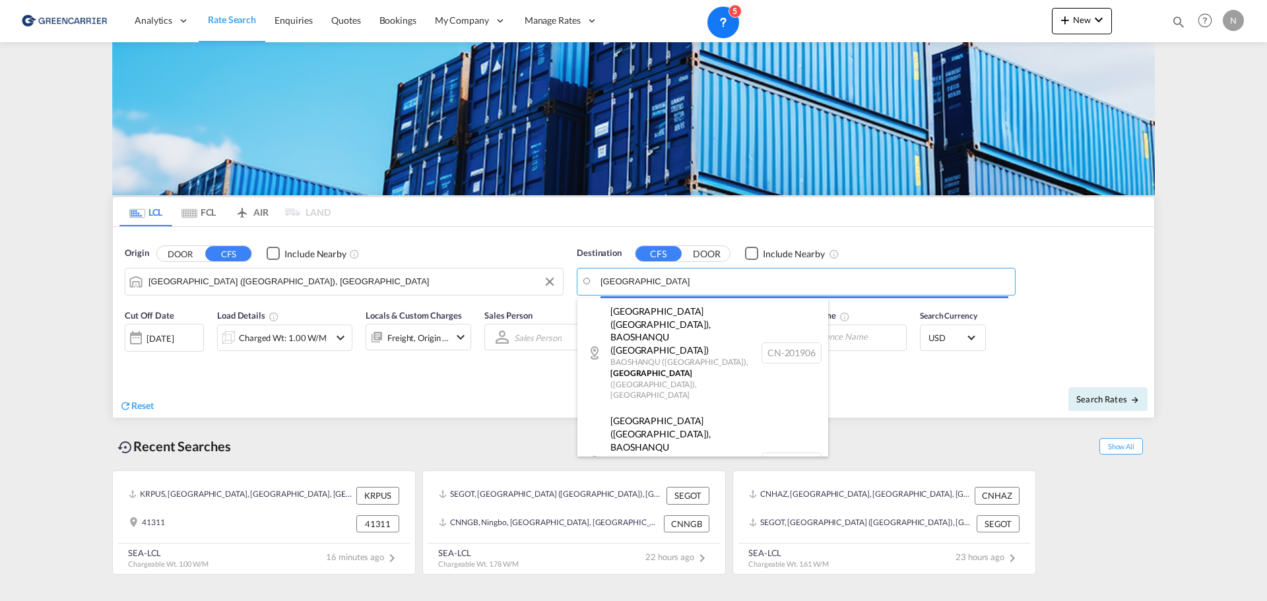
click at [655, 282] on body "Analytics Reports Dashboard Rate Search Enquiries Quotes Bookings" at bounding box center [633, 300] width 1267 height 601
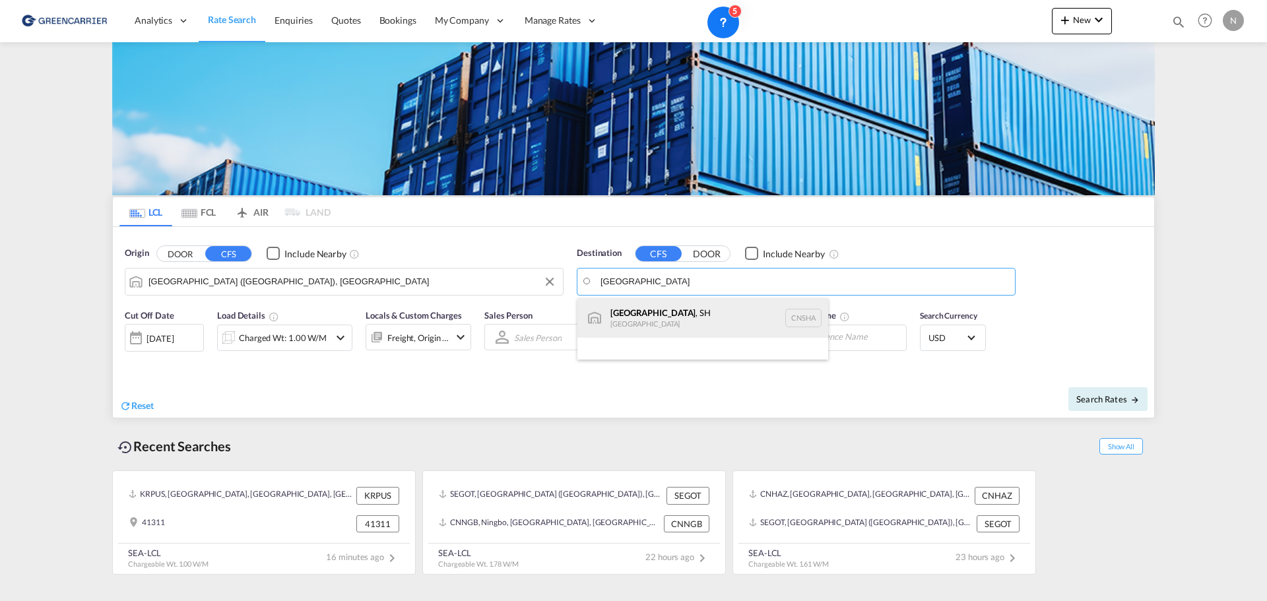
click at [673, 323] on div "[GEOGRAPHIC_DATA] , SH [GEOGRAPHIC_DATA] [GEOGRAPHIC_DATA]" at bounding box center [702, 318] width 251 height 40
type input "[GEOGRAPHIC_DATA], SH, CNSHA"
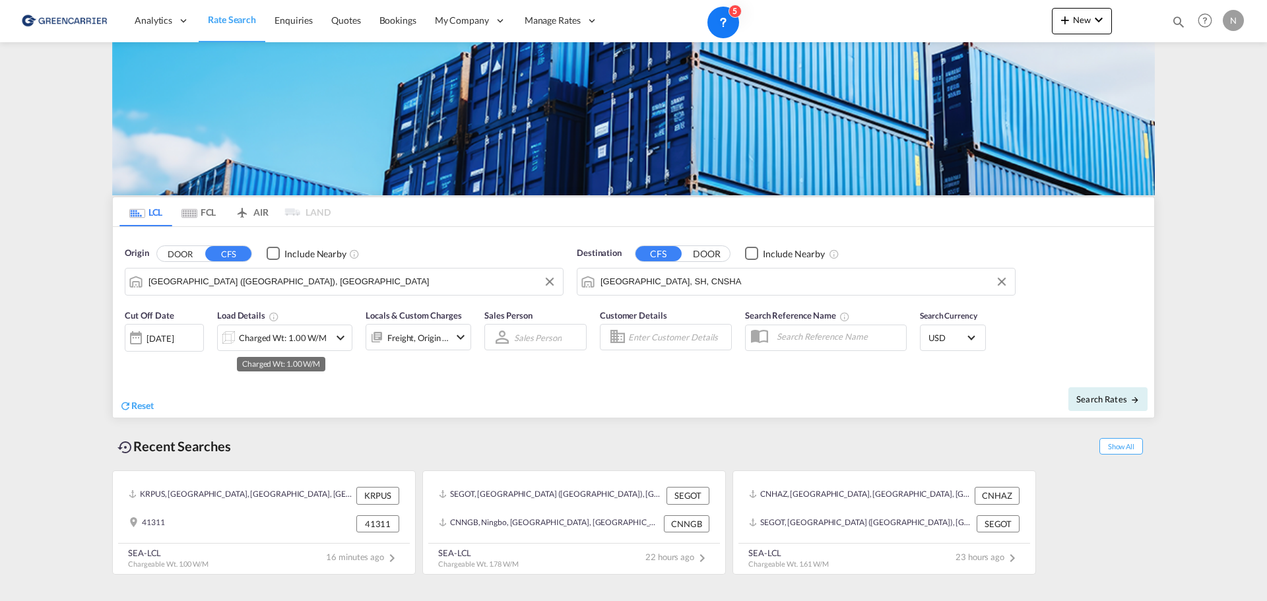
click at [288, 338] on div "Charged Wt: 1.00 W/M" at bounding box center [283, 338] width 88 height 18
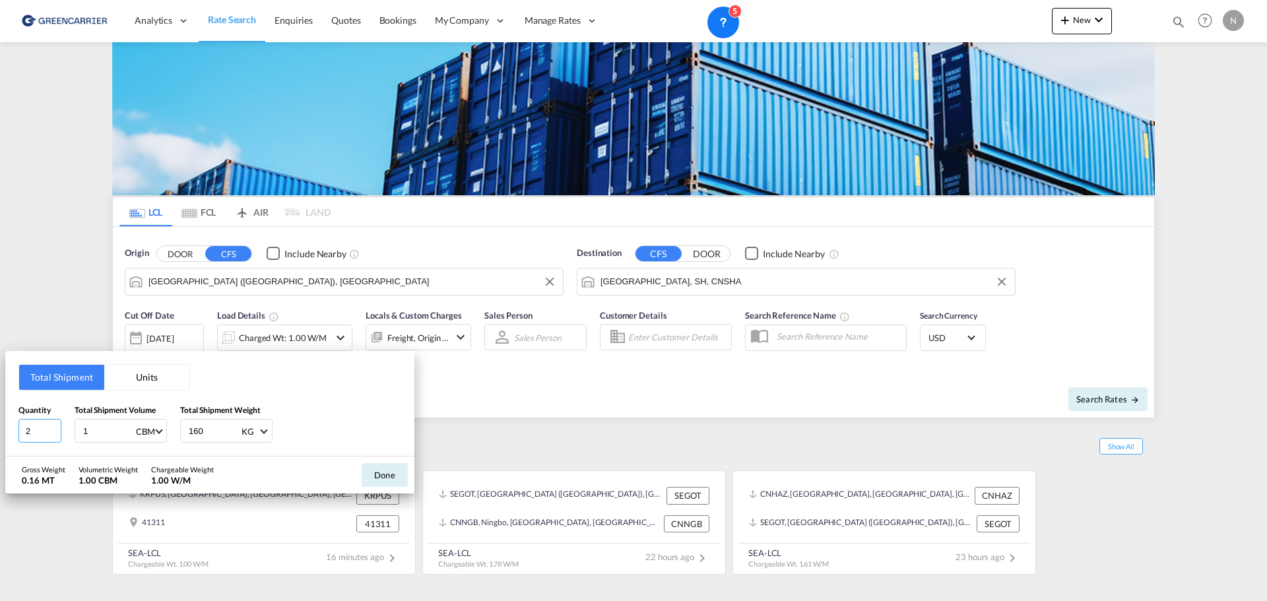
type input "2"
click at [54, 428] on input "2" at bounding box center [39, 431] width 43 height 24
click at [149, 369] on button "Units" at bounding box center [146, 377] width 85 height 25
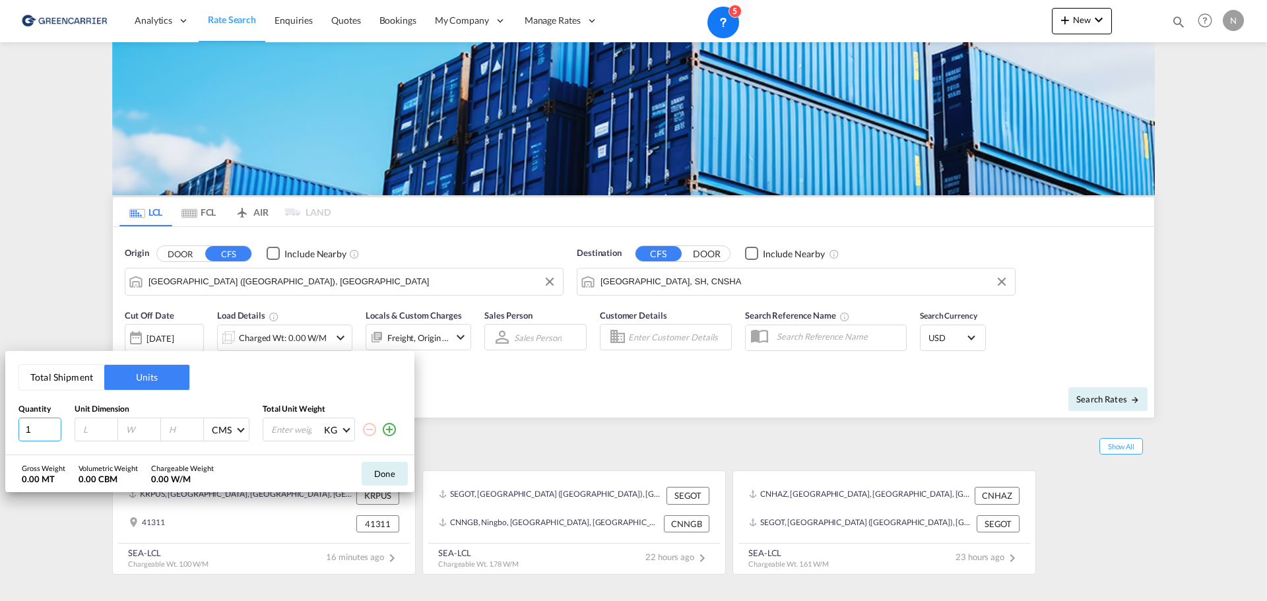
click at [49, 425] on input "1" at bounding box center [39, 430] width 43 height 24
click at [87, 429] on input "number" at bounding box center [100, 430] width 36 height 12
type input "600"
type input "35"
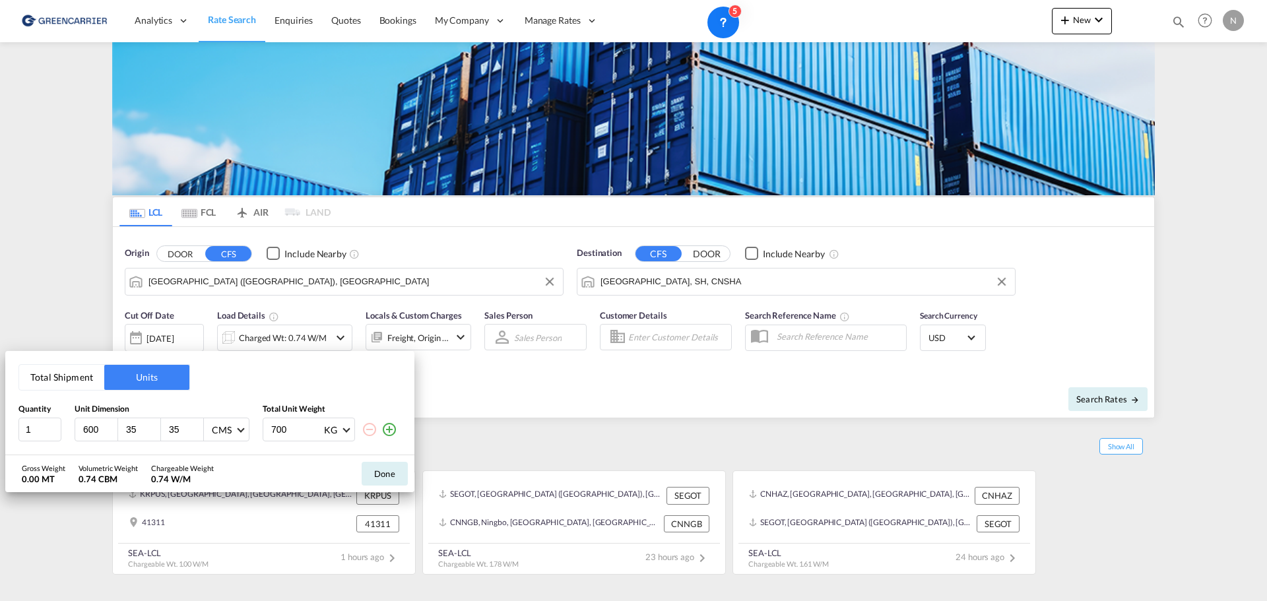
type input "700"
type input "2"
click at [53, 427] on input "2" at bounding box center [39, 430] width 43 height 24
click at [383, 473] on button "Done" at bounding box center [385, 474] width 46 height 24
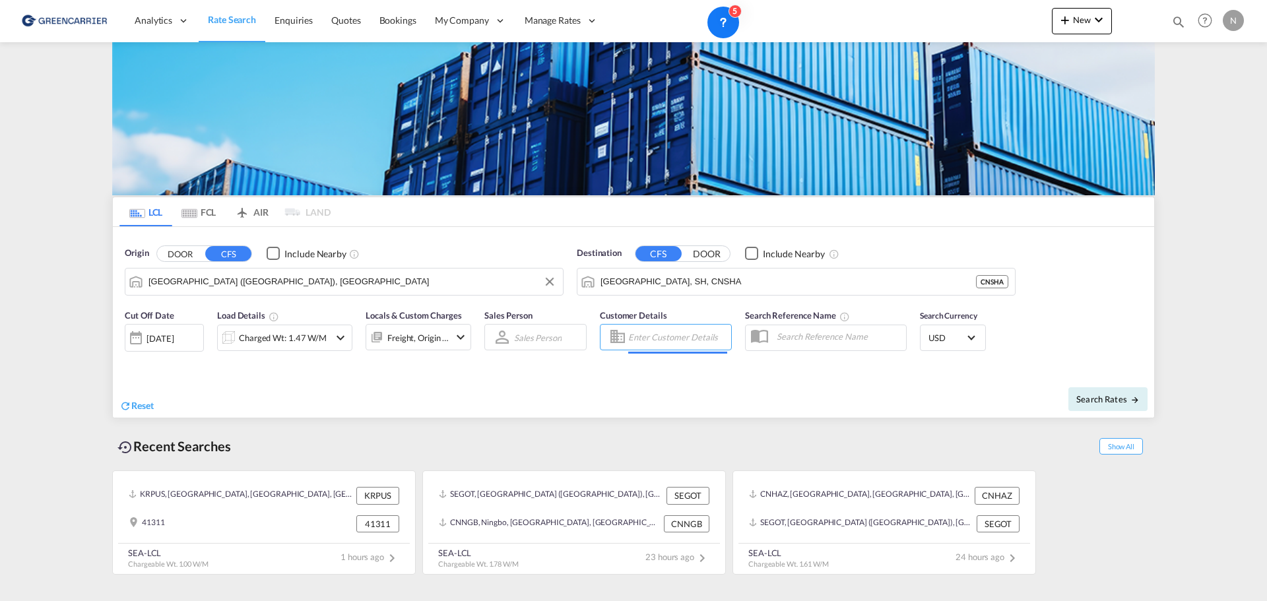
click at [655, 330] on input "Enter Customer Details" at bounding box center [677, 337] width 99 height 20
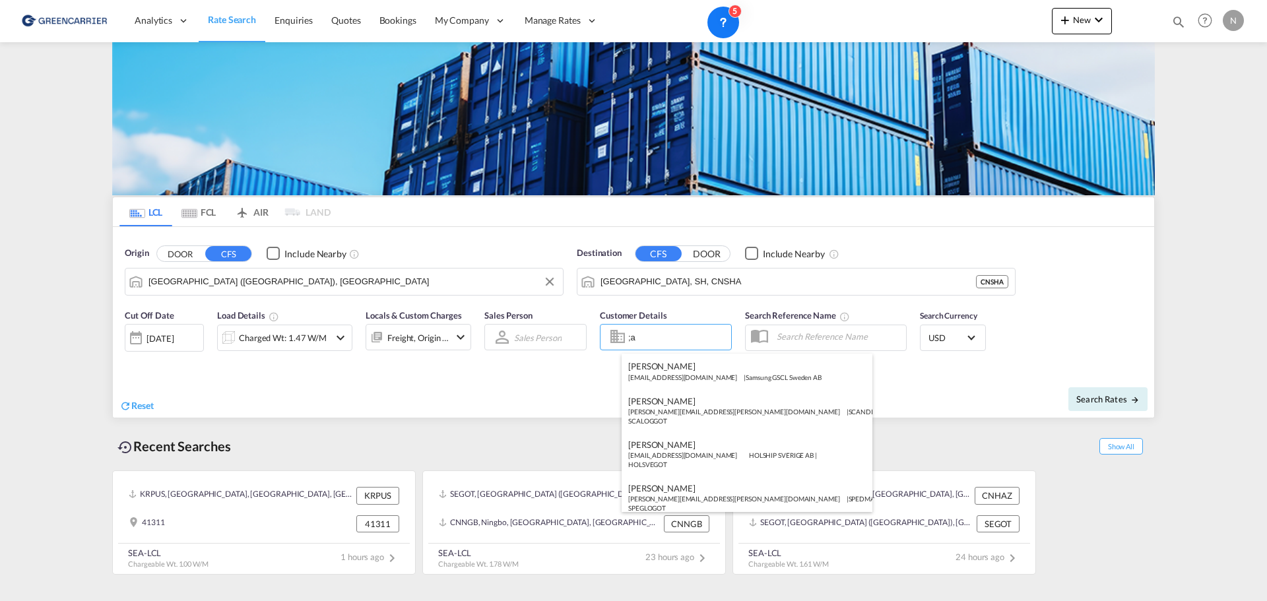
type input ";"
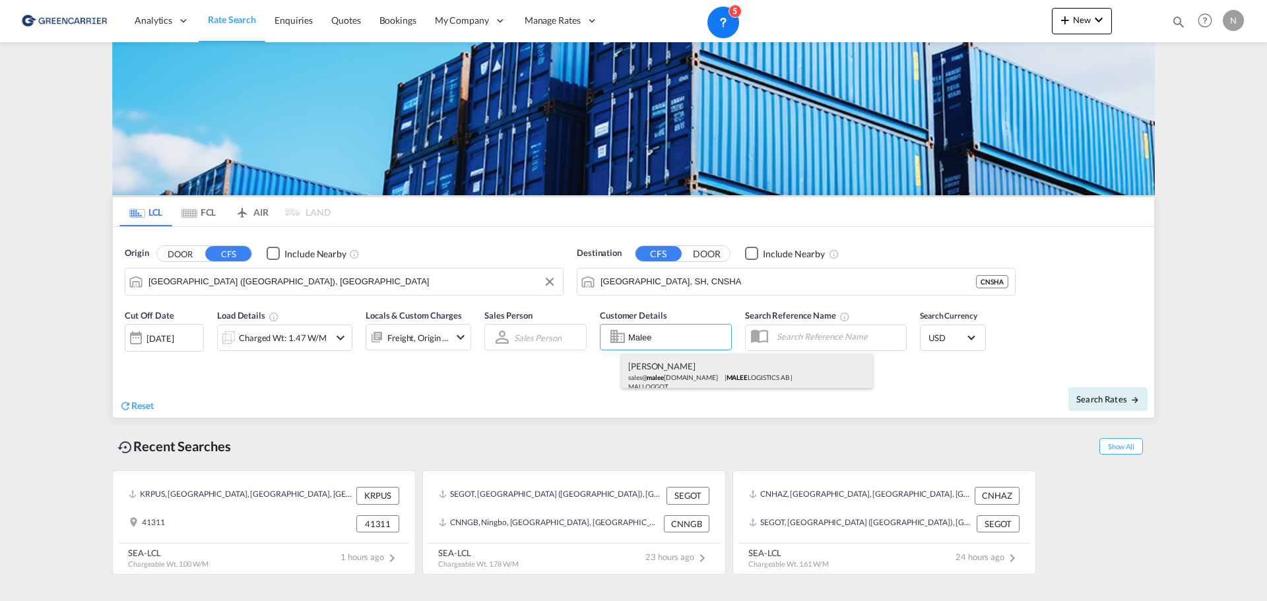
click at [684, 376] on div "[PERSON_NAME] sales@ malee [DOMAIN_NAME] | MALEE LOGISTICS AB | MALLOGGOT" at bounding box center [746, 376] width 251 height 44
type input "MALEE LOGISTICS AB, [PERSON_NAME], [EMAIL_ADDRESS][DOMAIN_NAME]"
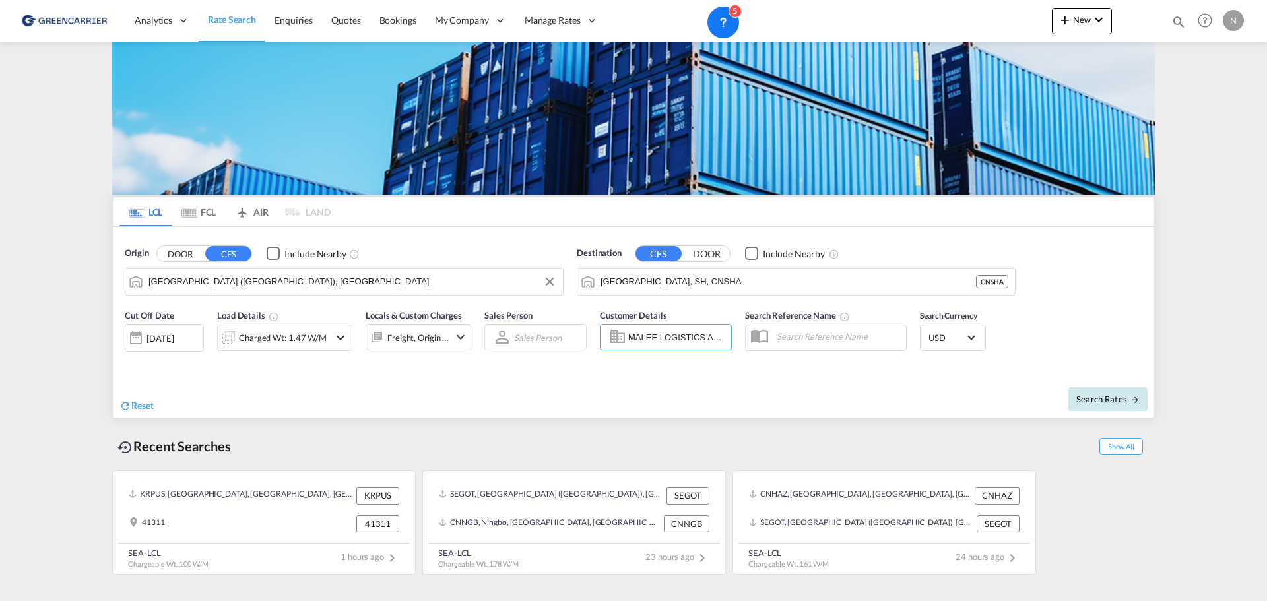
click at [1093, 398] on span "Search Rates" at bounding box center [1107, 399] width 63 height 11
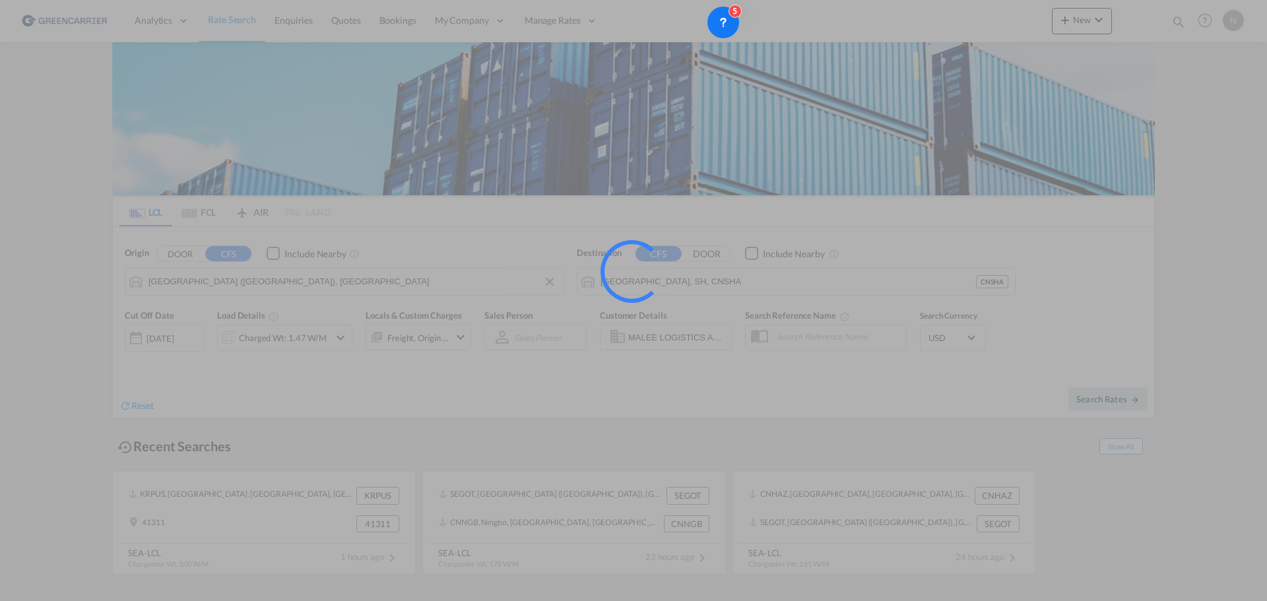
type input "SEGOT to CNSHA / [DATE]"
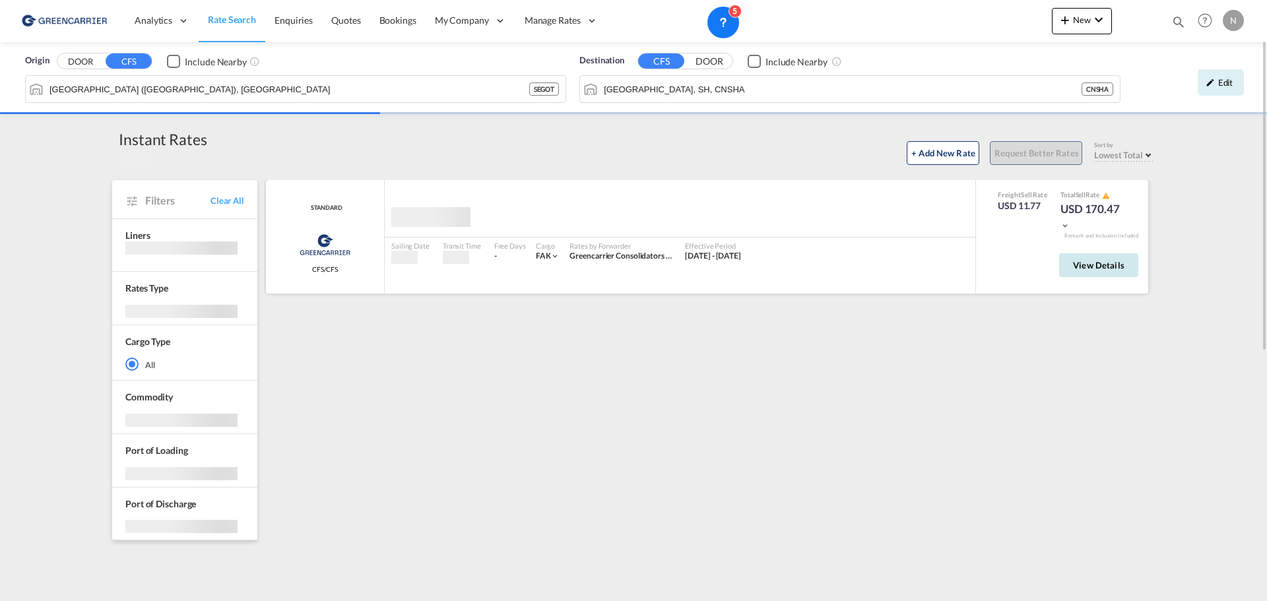
click at [1089, 267] on span "View Details" at bounding box center [1098, 265] width 51 height 11
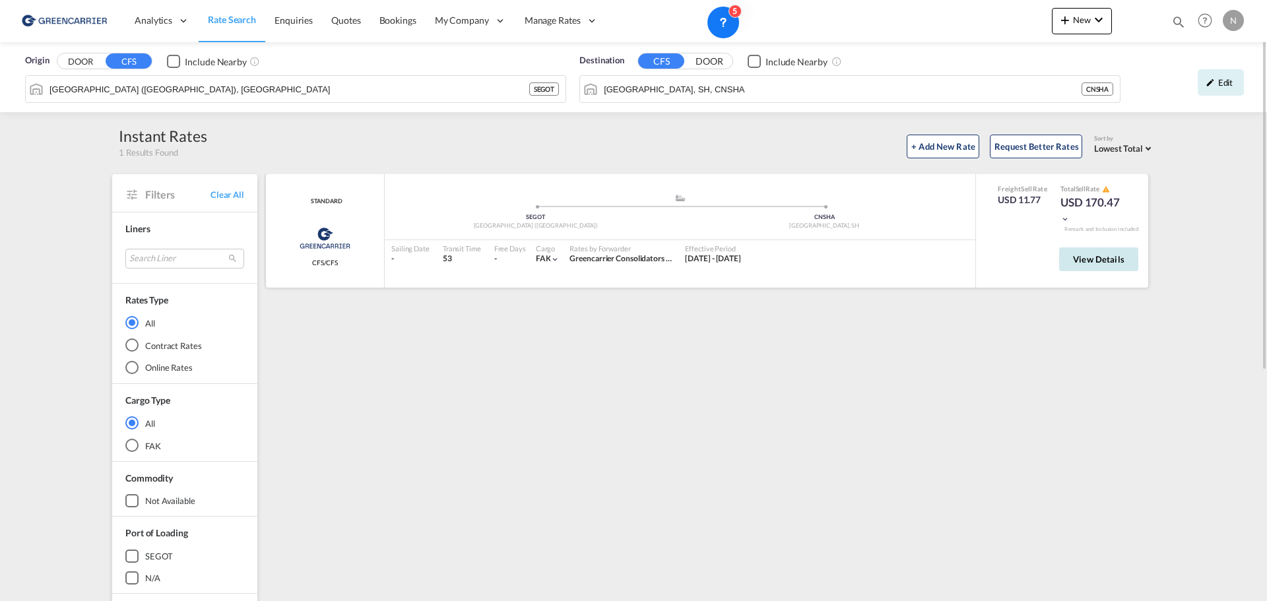
click at [1105, 257] on span "View Details" at bounding box center [1098, 259] width 51 height 11
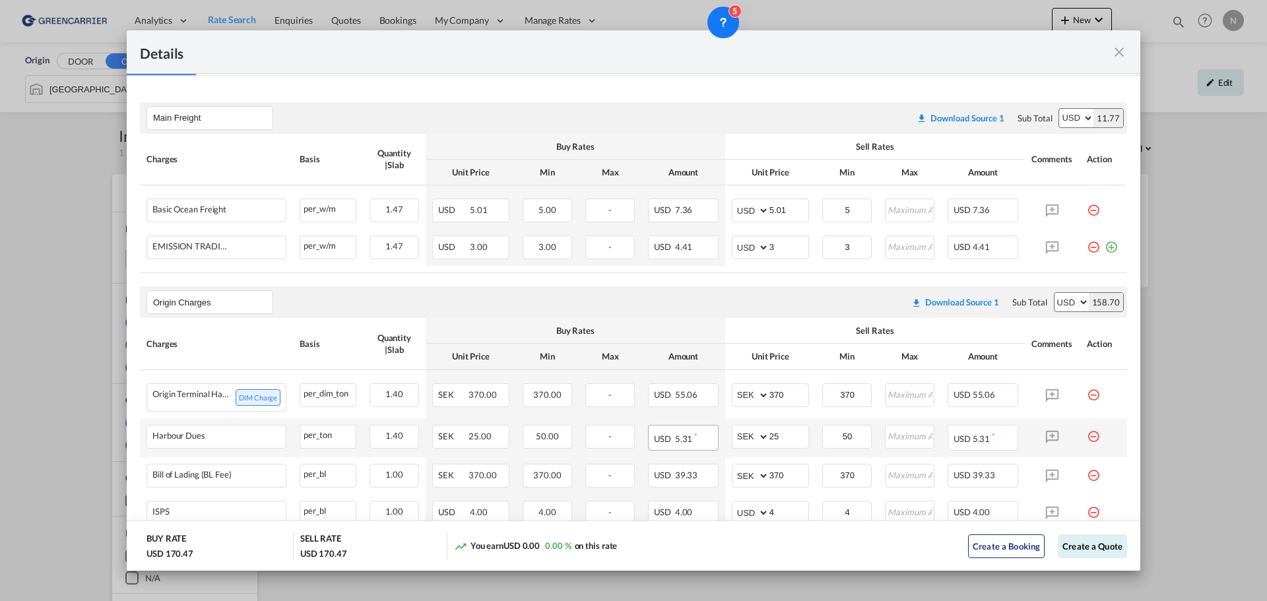
scroll to position [211, 0]
click at [1104, 252] on md-icon "icon-plus-circle-outline green-400-fg" at bounding box center [1110, 245] width 13 height 13
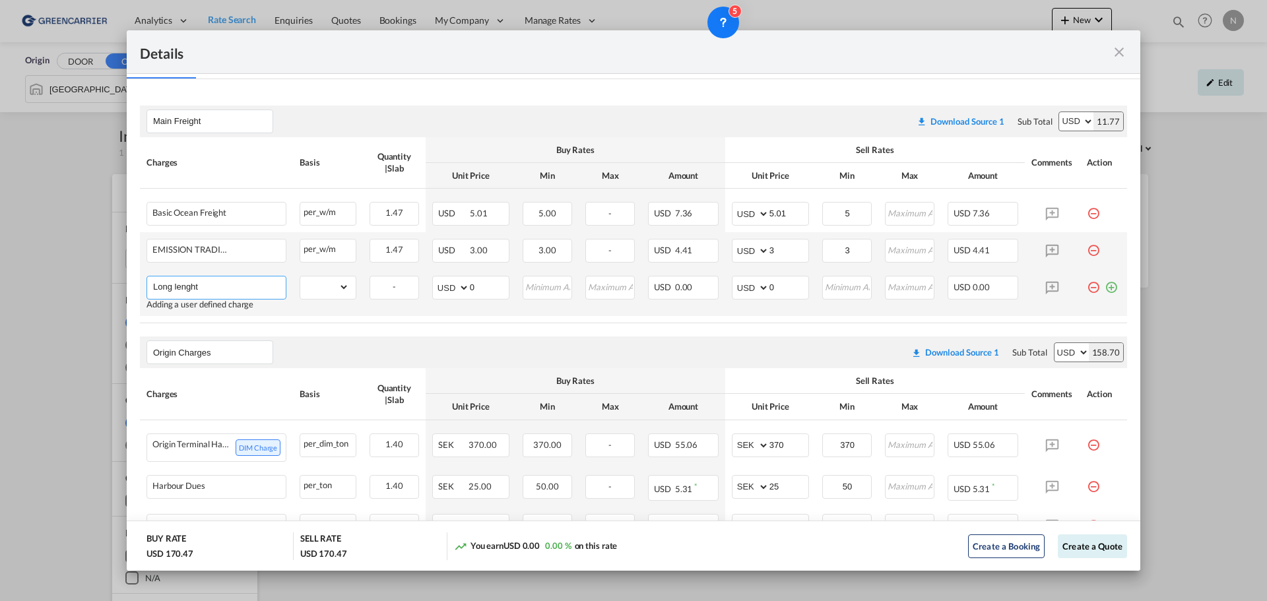
click at [187, 284] on input "Long lenght" at bounding box center [219, 286] width 133 height 20
type input "L"
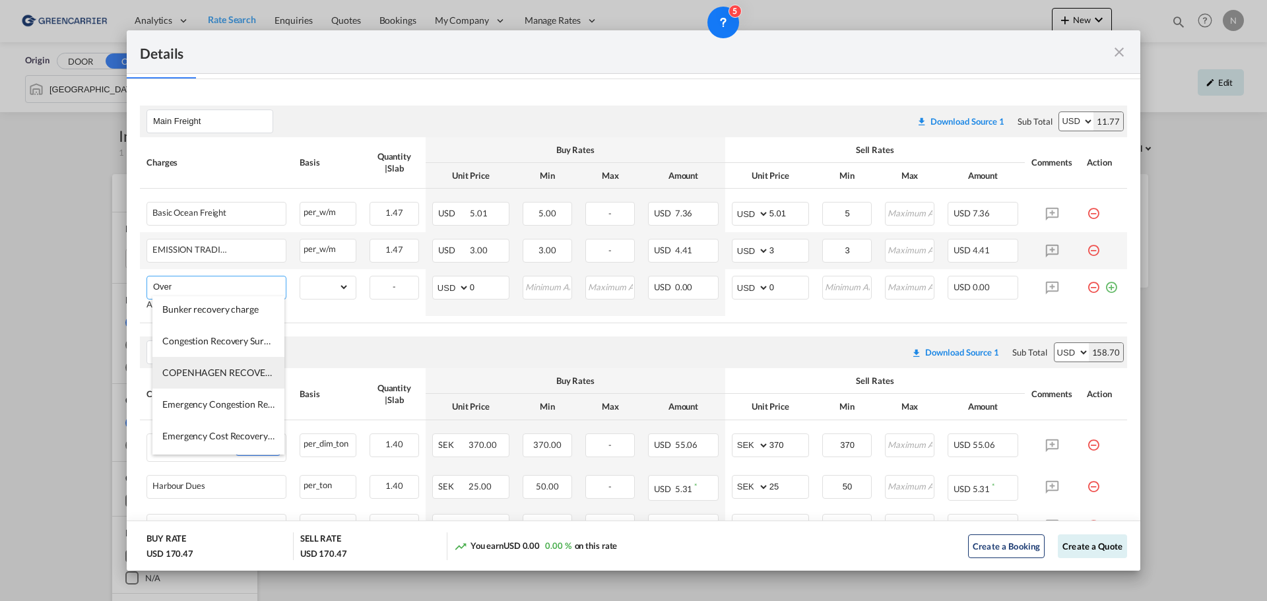
scroll to position [0, 0]
click at [181, 286] on input "Over" at bounding box center [219, 286] width 133 height 20
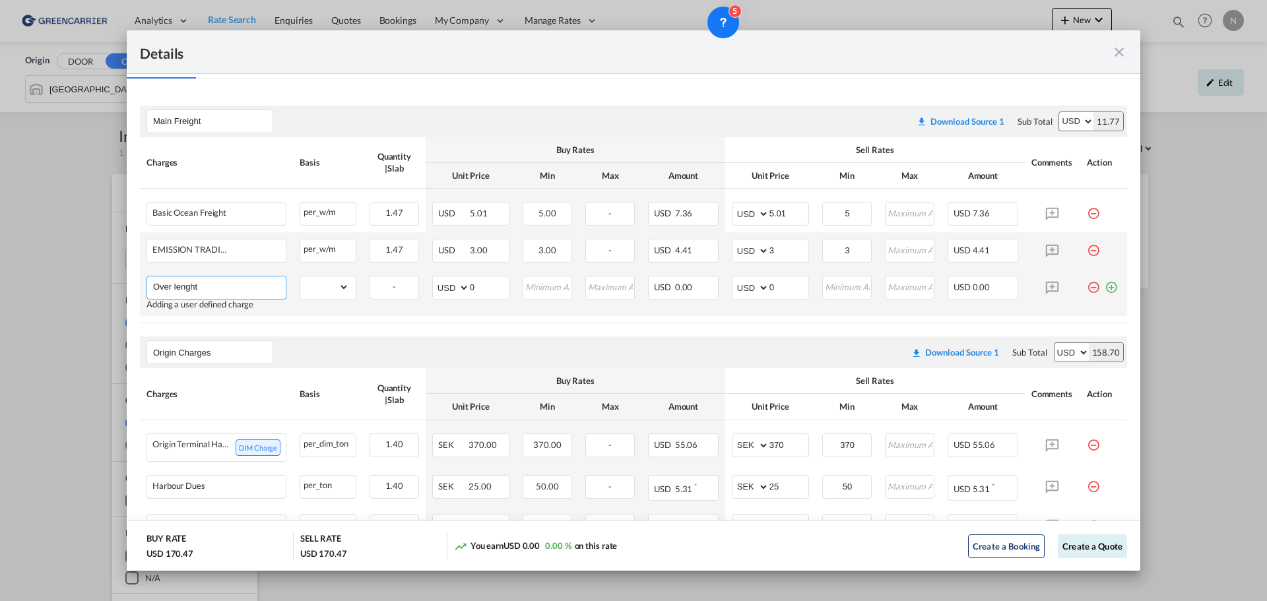
click at [192, 286] on input "Over lenght" at bounding box center [219, 286] width 133 height 20
type input "O"
drag, startPoint x: 184, startPoint y: 286, endPoint x: 57, endPoint y: 290, distance: 127.4
click at [57, 290] on div "Details Port of [GEOGRAPHIC_DATA] [GEOGRAPHIC_DATA]/[GEOGRAPHIC_DATA] ([GEOGRAP…" at bounding box center [633, 300] width 1267 height 601
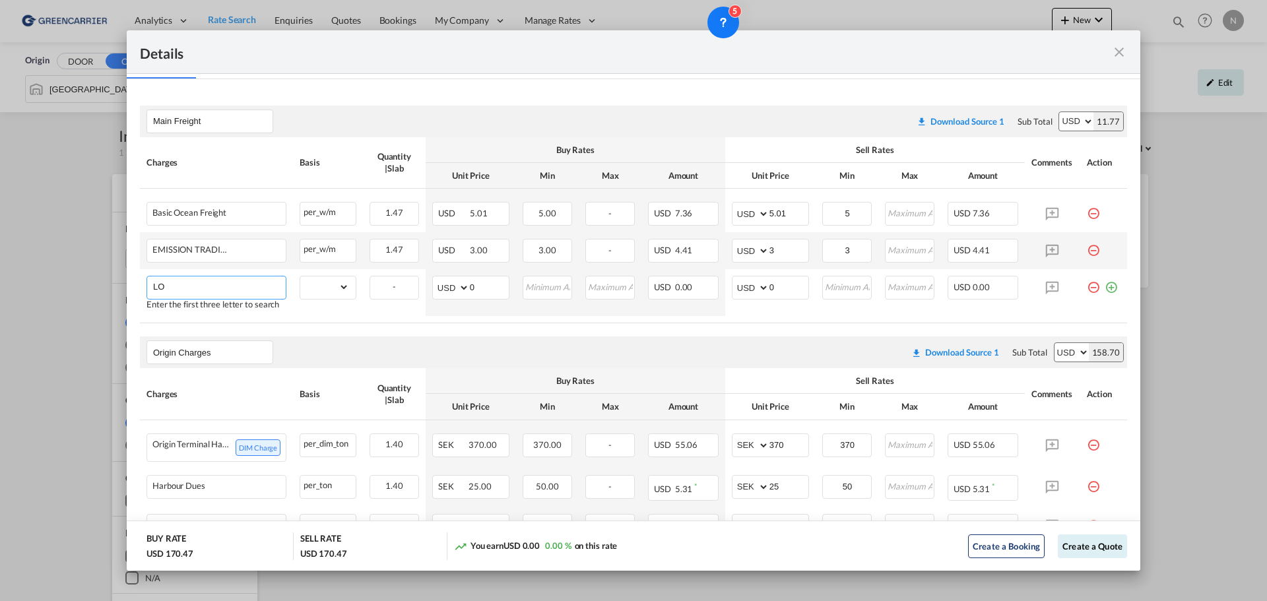
type input "L"
click at [237, 314] on span "NON STACKABLE CHARGES" at bounding box center [220, 311] width 117 height 11
type input "NON STACKABLE CHARGES"
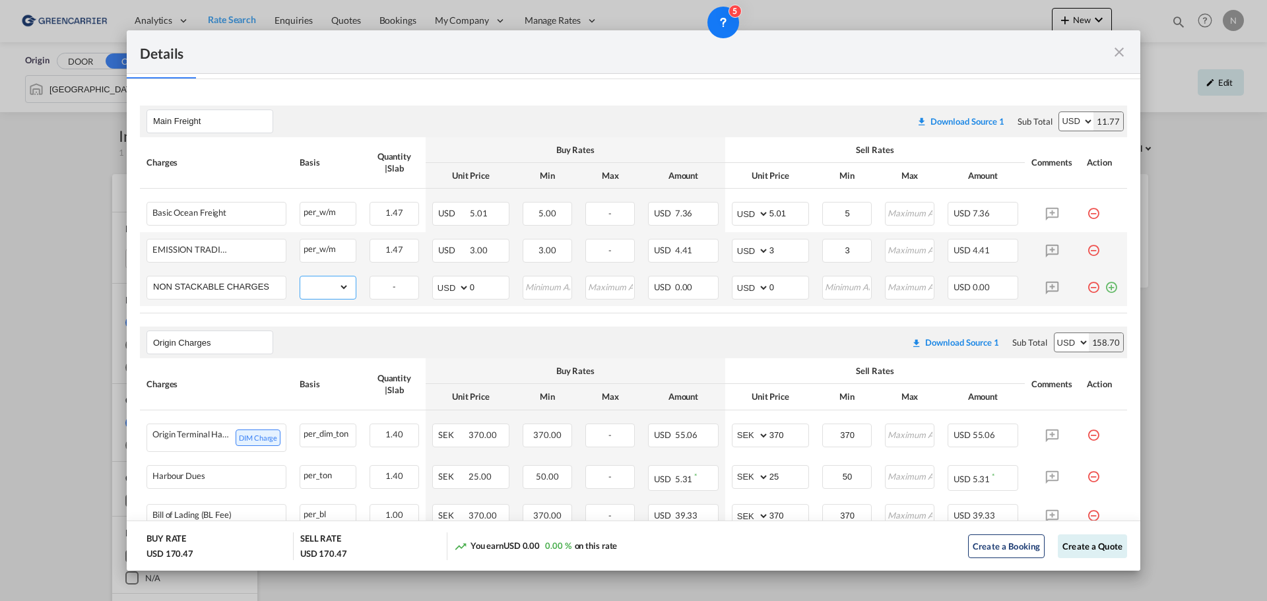
click at [320, 281] on select "gross_weight volumetric_weight per_shipment per_bl per_km per_hawb per_kg flat …" at bounding box center [324, 286] width 49 height 21
select select "flat"
click at [300, 276] on select "gross_weight volumetric_weight per_shipment per_bl per_km per_hawb per_kg flat …" at bounding box center [324, 286] width 49 height 21
drag, startPoint x: 476, startPoint y: 288, endPoint x: 465, endPoint y: 287, distance: 11.2
click at [465, 287] on md-input-container "AED AFN ALL AMD ANG AOA ARS AUD AWG AZN BAM BBD BDT BGN BHD BIF BMD BND [PERSON…" at bounding box center [470, 288] width 77 height 24
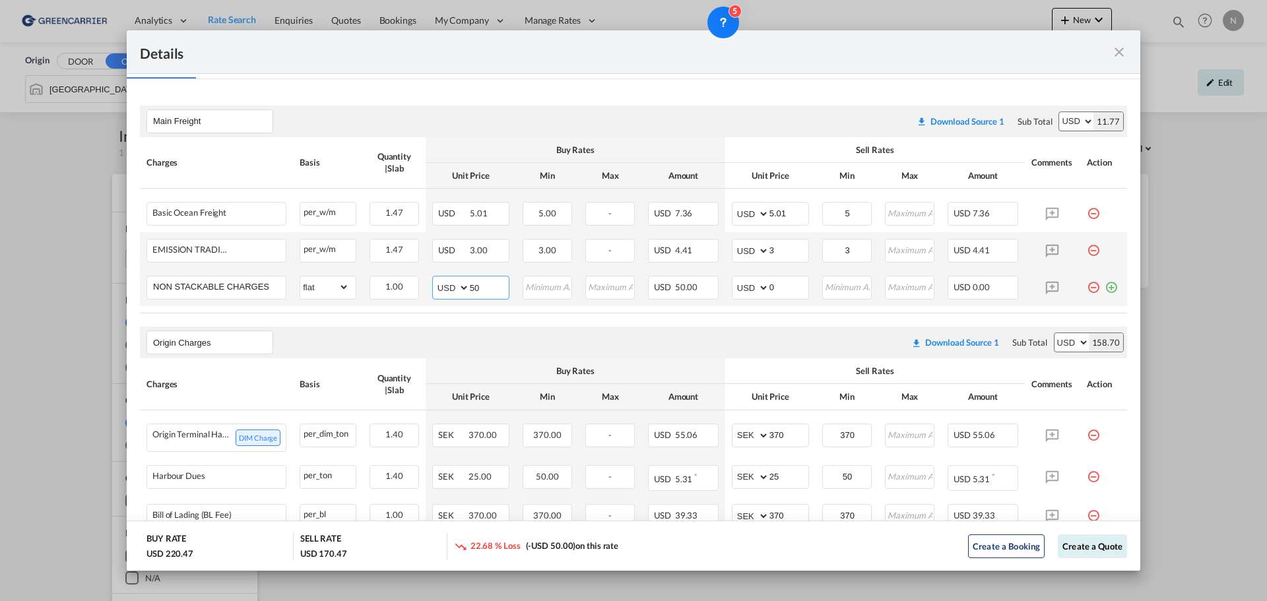
type input "50"
click at [769, 286] on input "100" at bounding box center [788, 286] width 39 height 20
type input "120"
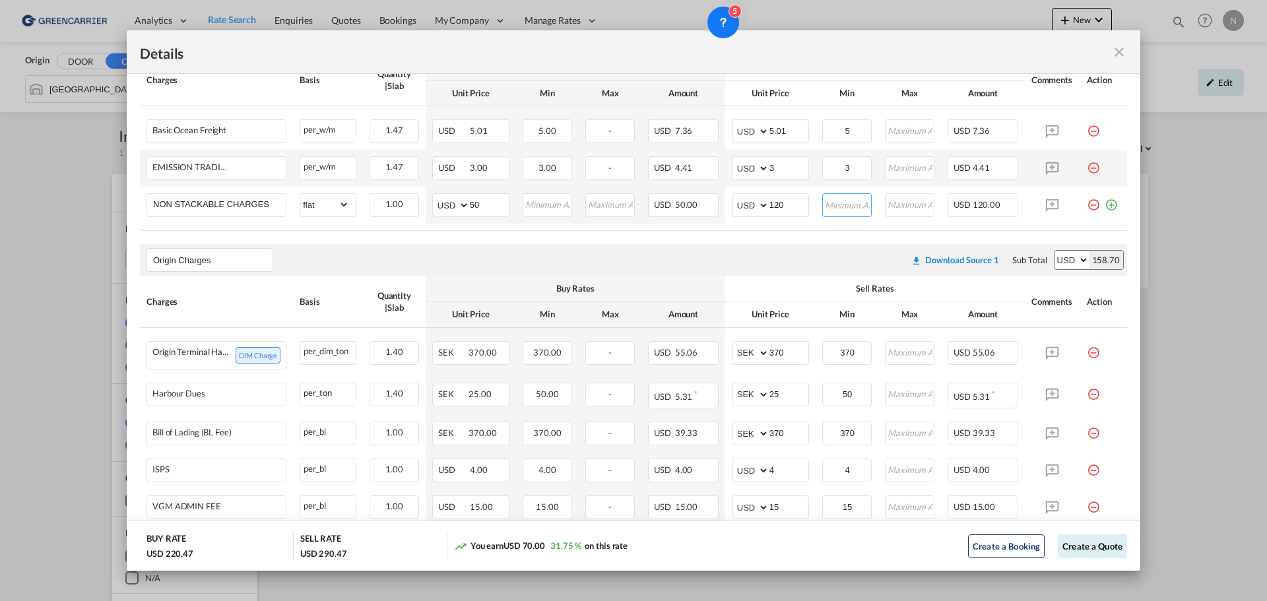
scroll to position [2, 0]
click at [1065, 547] on button "Create a Quote" at bounding box center [1091, 544] width 69 height 24
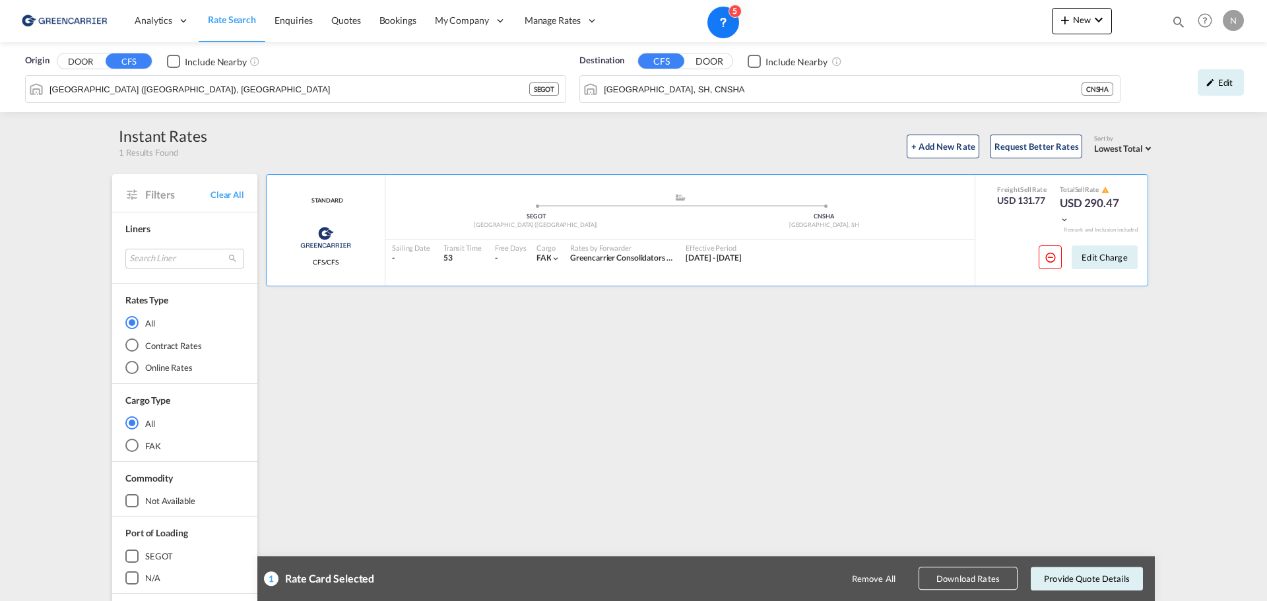
scroll to position [0, 0]
click at [1085, 582] on button "Provide Quote Details" at bounding box center [1086, 579] width 112 height 24
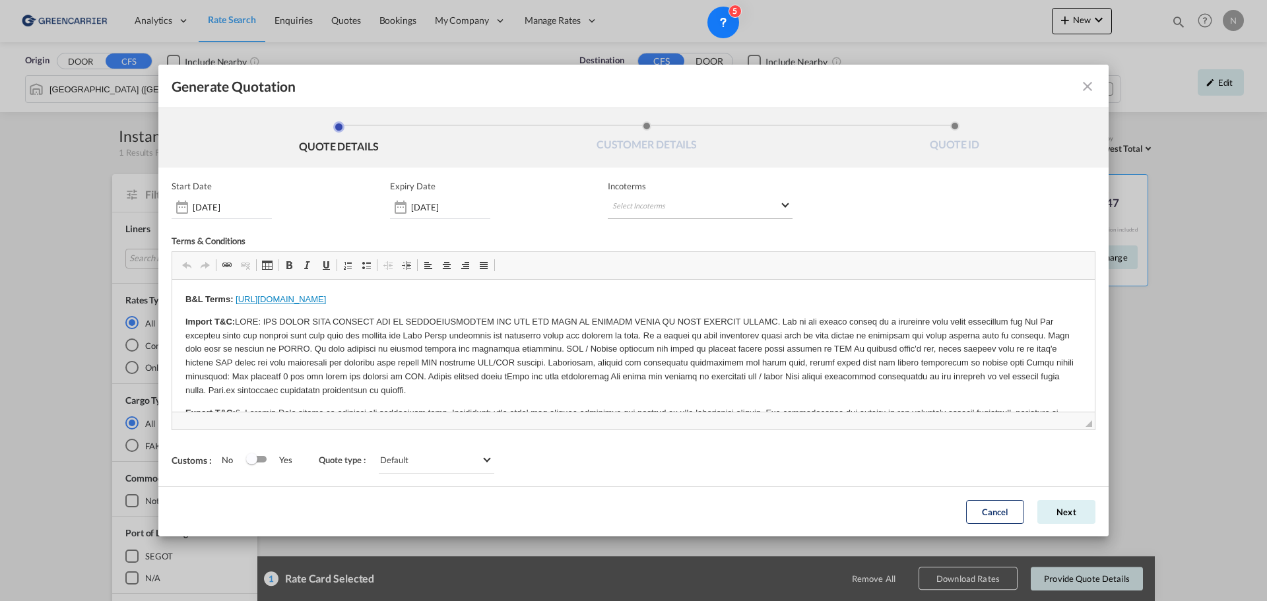
click at [730, 202] on md-select "Select Incoterms FAS - import Free Alongside Ship FAS - export Free Alongside S…" at bounding box center [700, 207] width 185 height 24
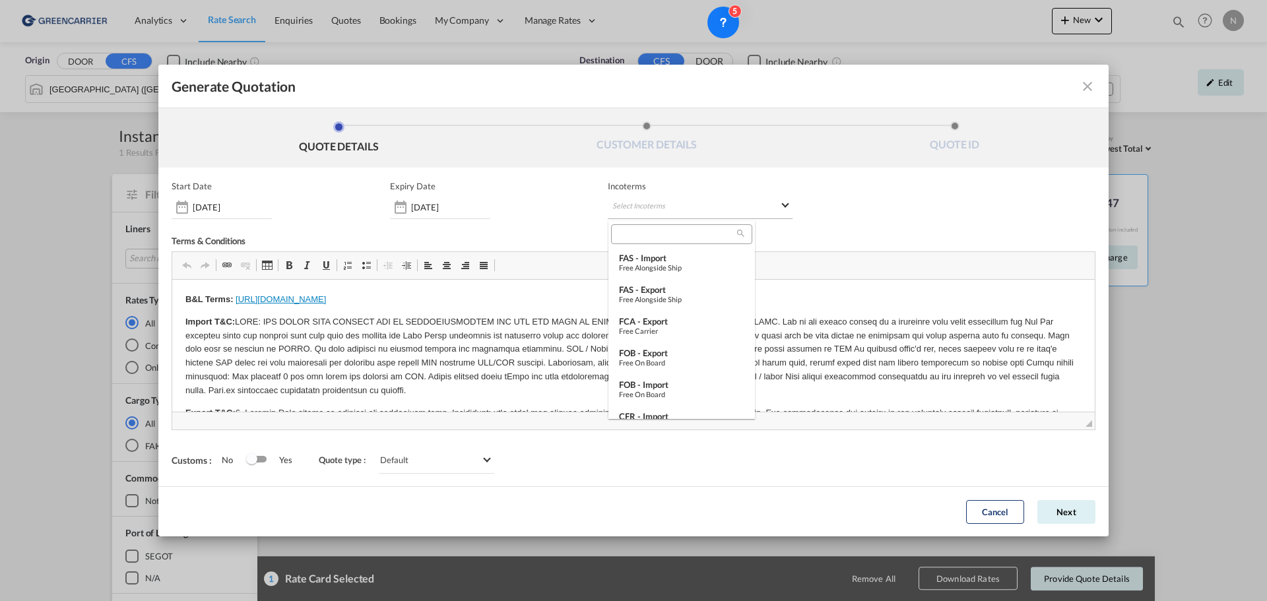
type md-option "[object Object]"
click at [653, 340] on div "CFR - export" at bounding box center [681, 345] width 125 height 11
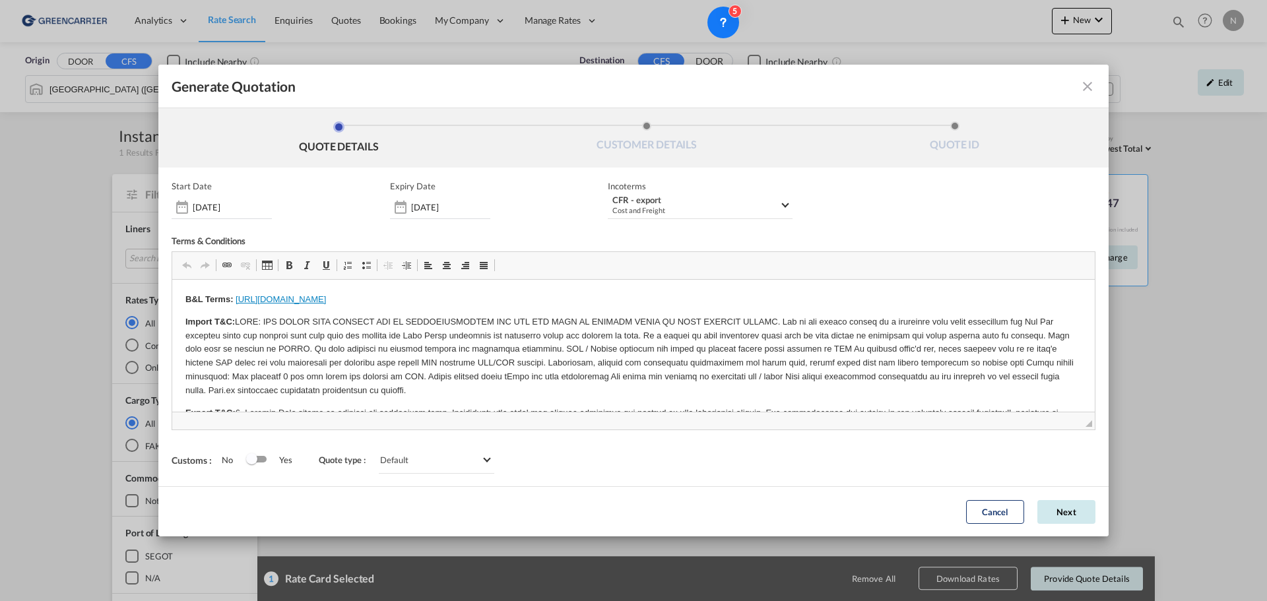
click at [1065, 512] on button "Next" at bounding box center [1066, 512] width 58 height 24
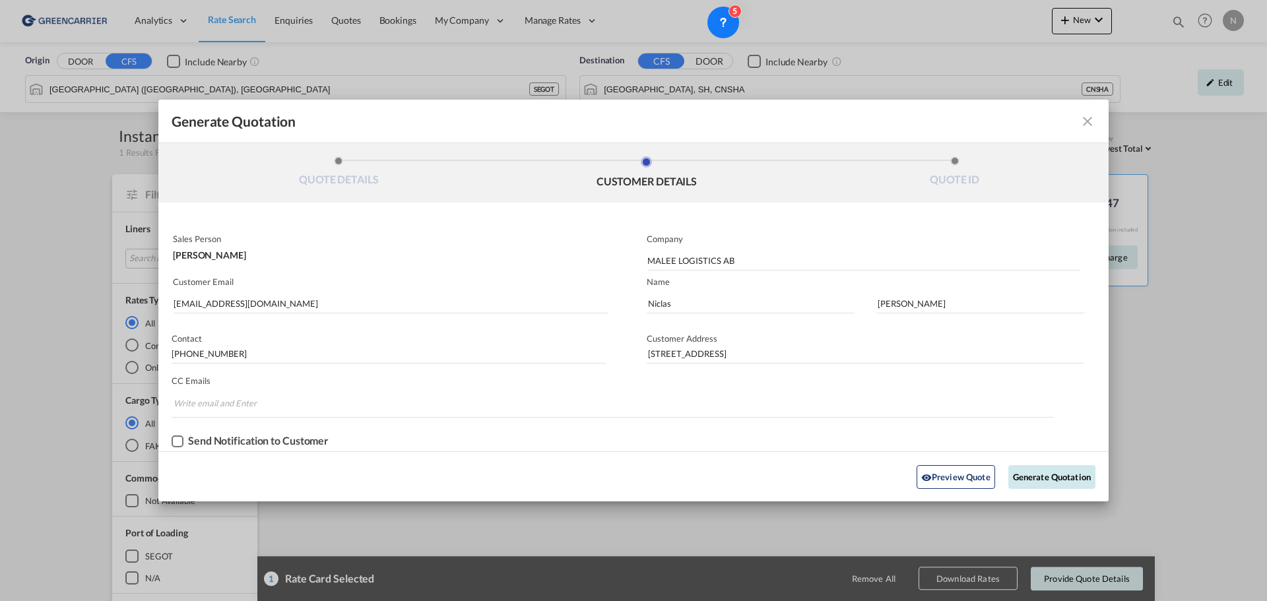
click at [1056, 471] on button "Generate Quotation" at bounding box center [1051, 477] width 87 height 24
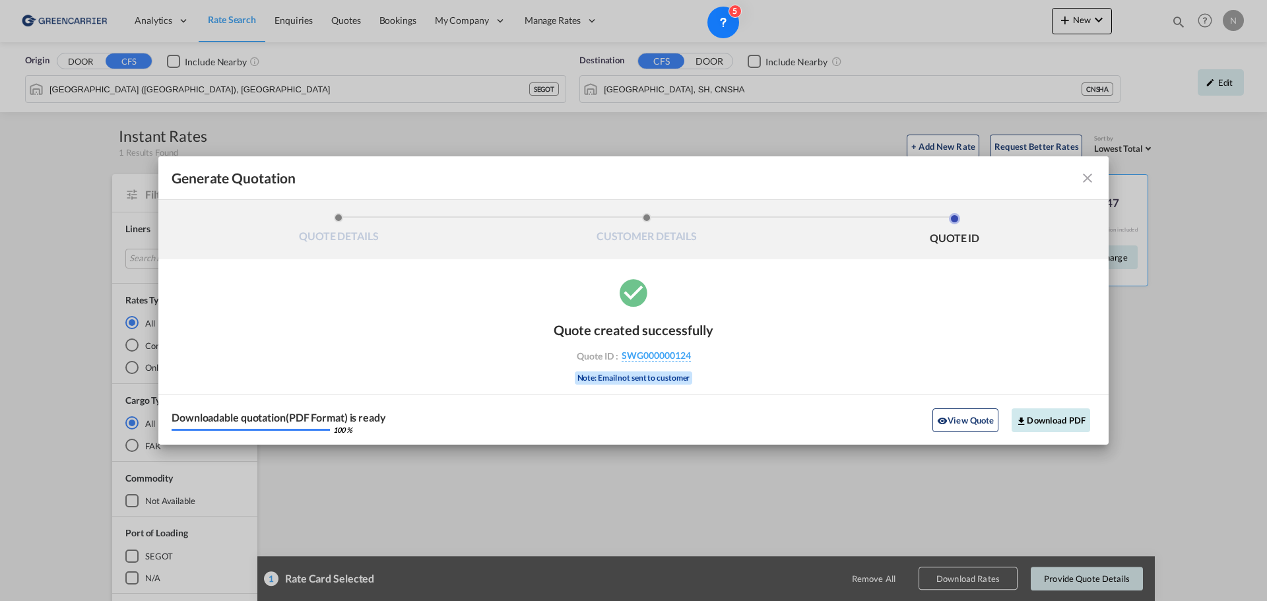
click at [1030, 422] on button "Download PDF" at bounding box center [1050, 420] width 79 height 24
click at [1085, 171] on md-icon "icon-close fg-AAA8AD cursor m-0" at bounding box center [1087, 178] width 16 height 16
